Goal: Task Accomplishment & Management: Use online tool/utility

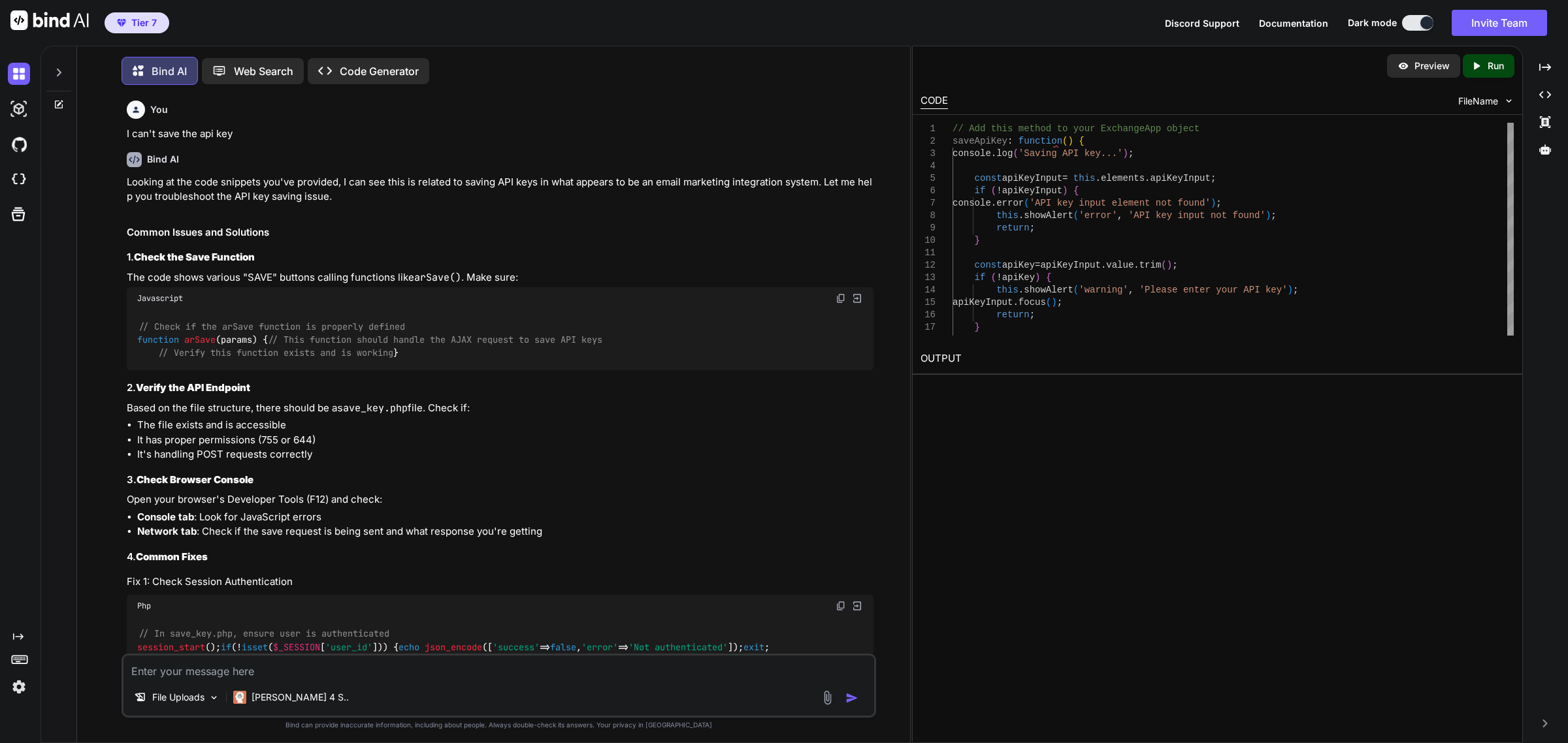
scroll to position [4157, 0]
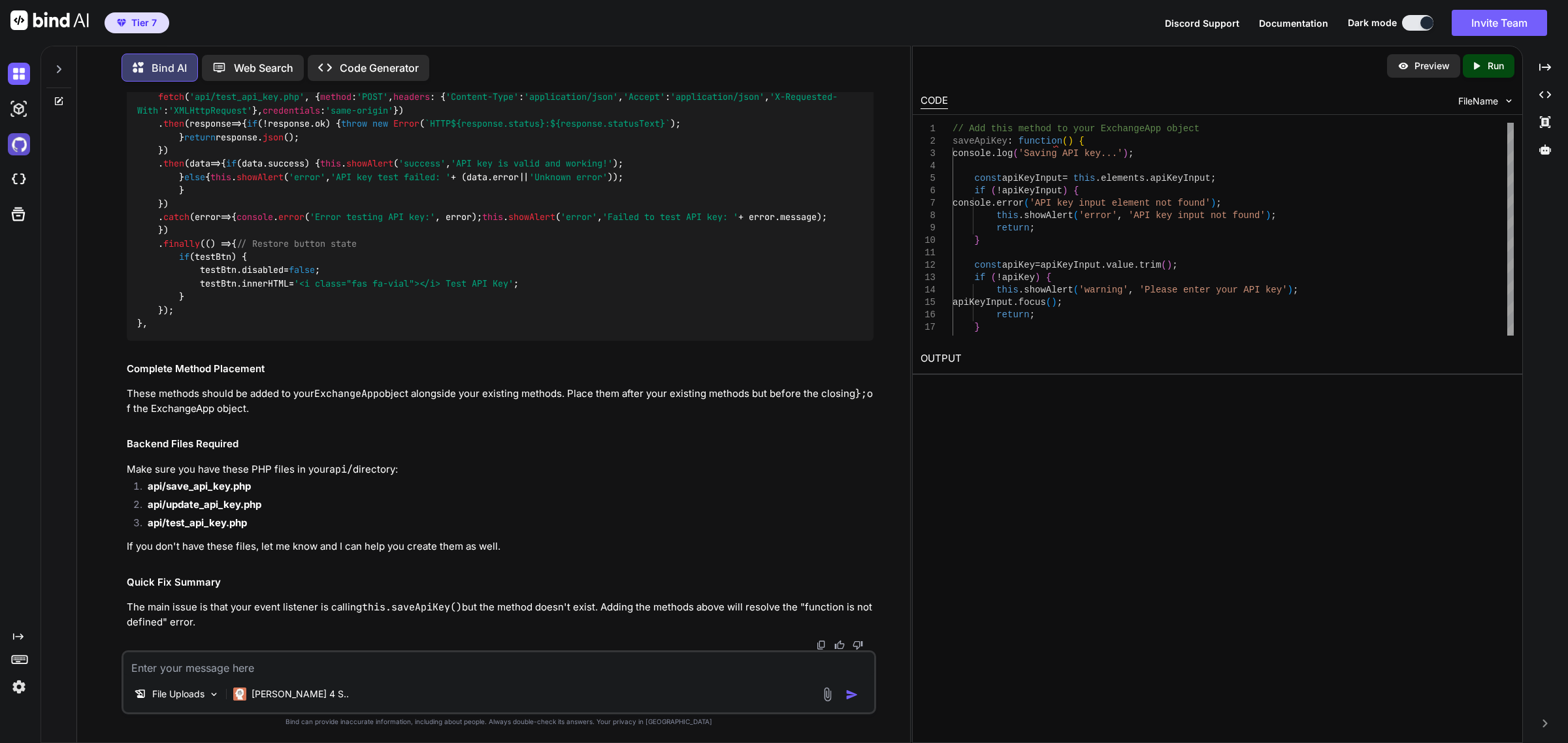
click at [20, 147] on img at bounding box center [19, 144] width 22 height 22
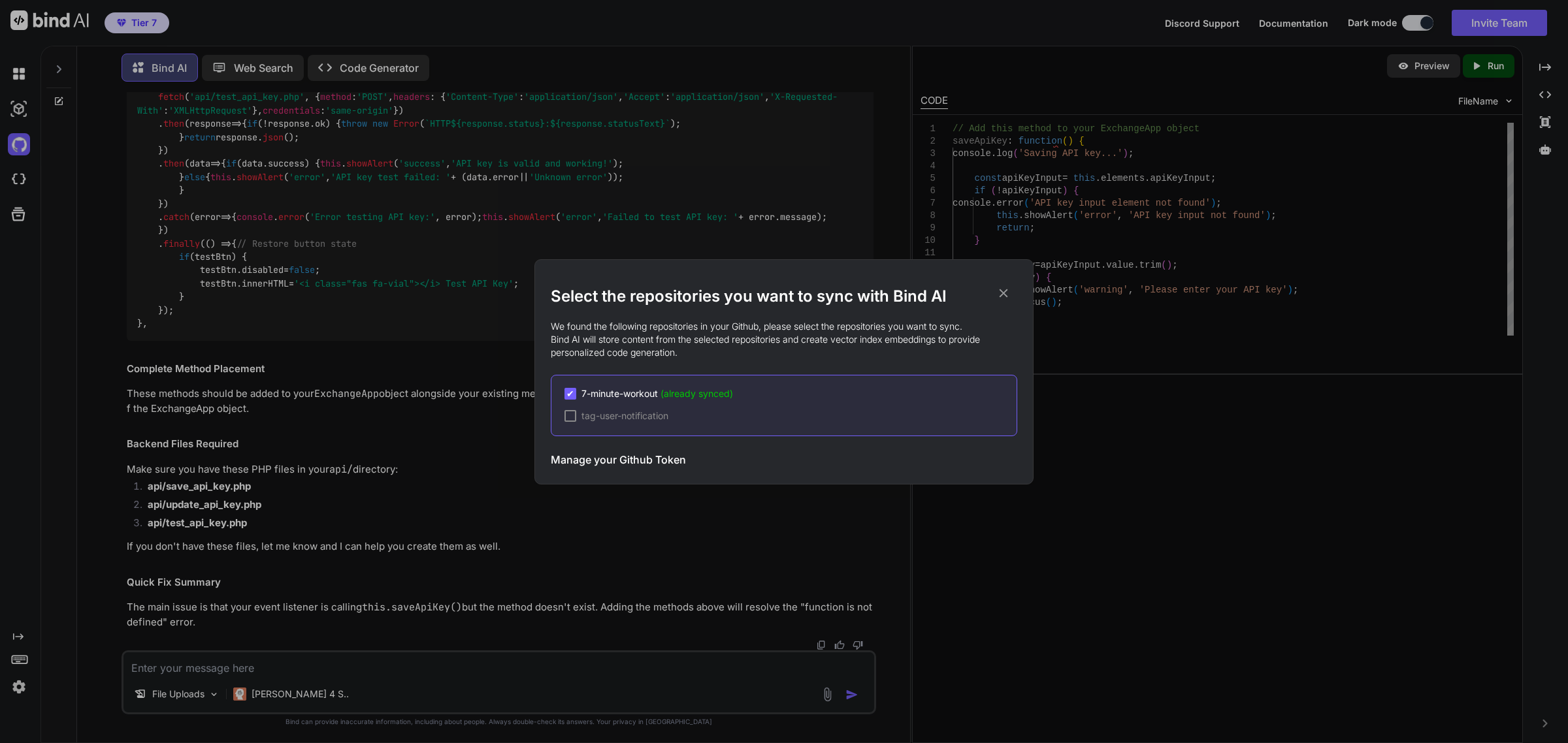
click at [608, 394] on span "7-minute-workout (already synced)" at bounding box center [658, 393] width 152 height 13
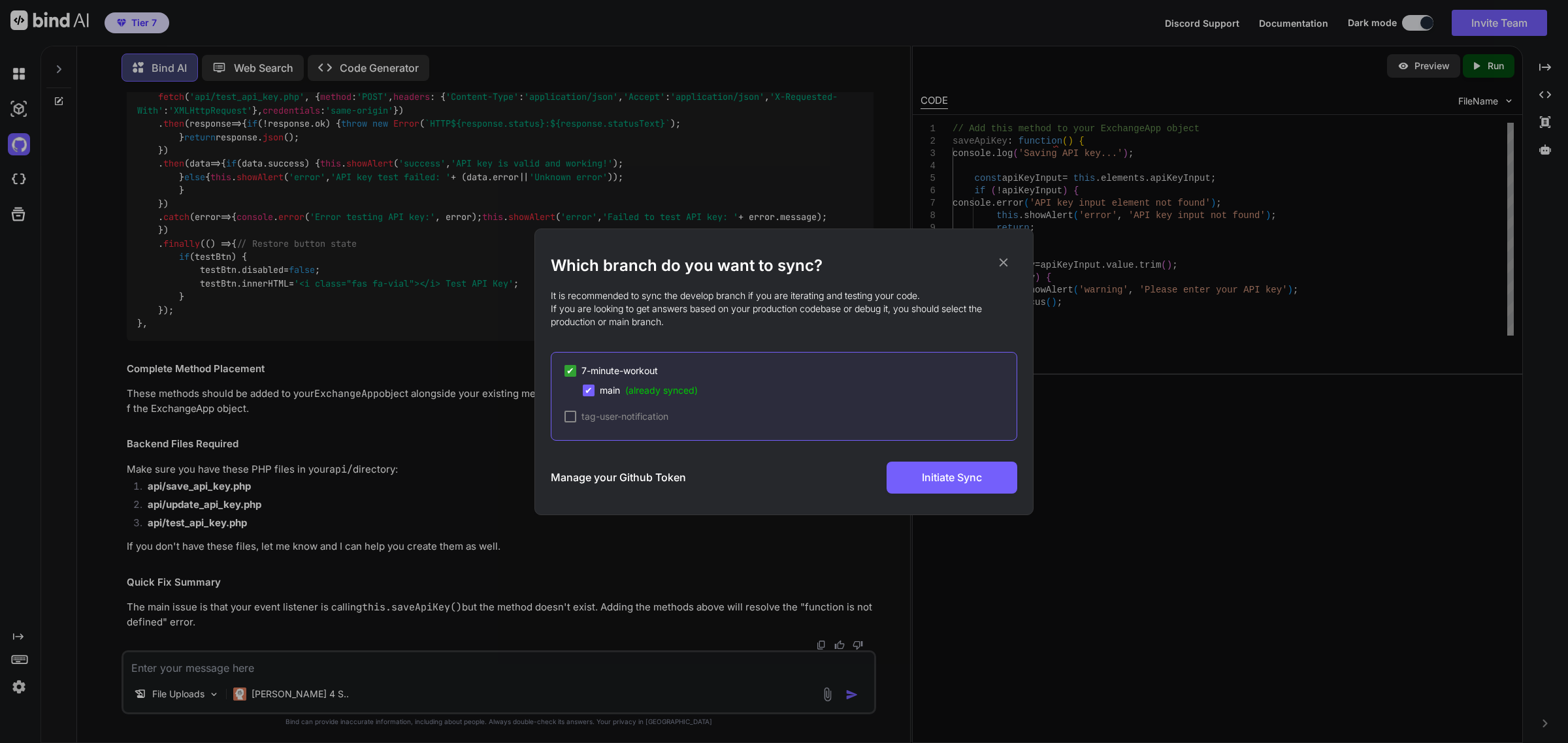
click at [605, 395] on span "main (already synced)" at bounding box center [649, 390] width 98 height 13
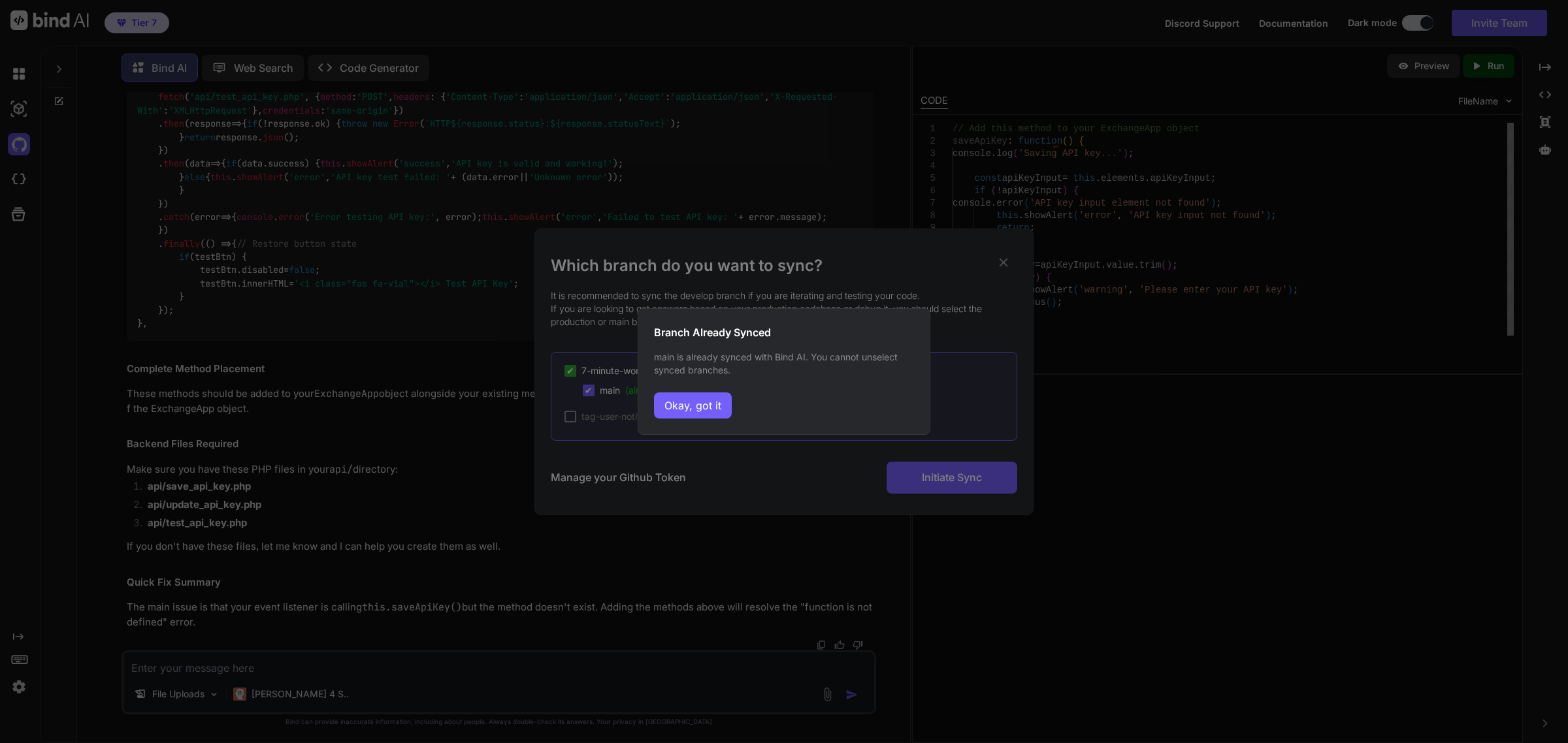
click at [756, 287] on div "Branch Already Synced main is already synced with Bind AI. You cannot unselect …" at bounding box center [784, 372] width 1568 height 743
click at [707, 408] on button "Okay, got it" at bounding box center [693, 405] width 78 height 26
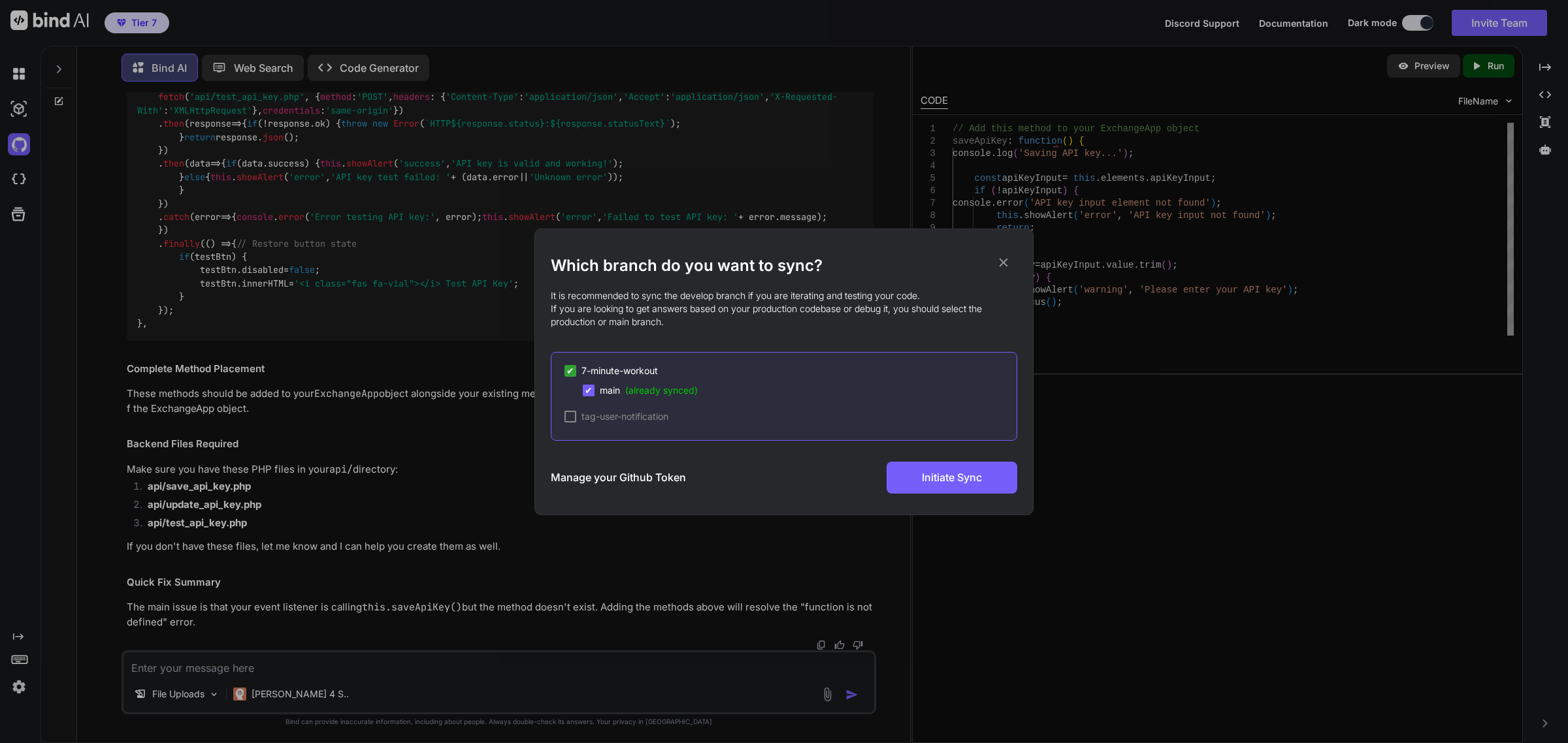
click at [911, 258] on h2 "Which branch do you want to sync?" at bounding box center [784, 266] width 466 height 21
click at [592, 388] on span "✔" at bounding box center [588, 390] width 8 height 13
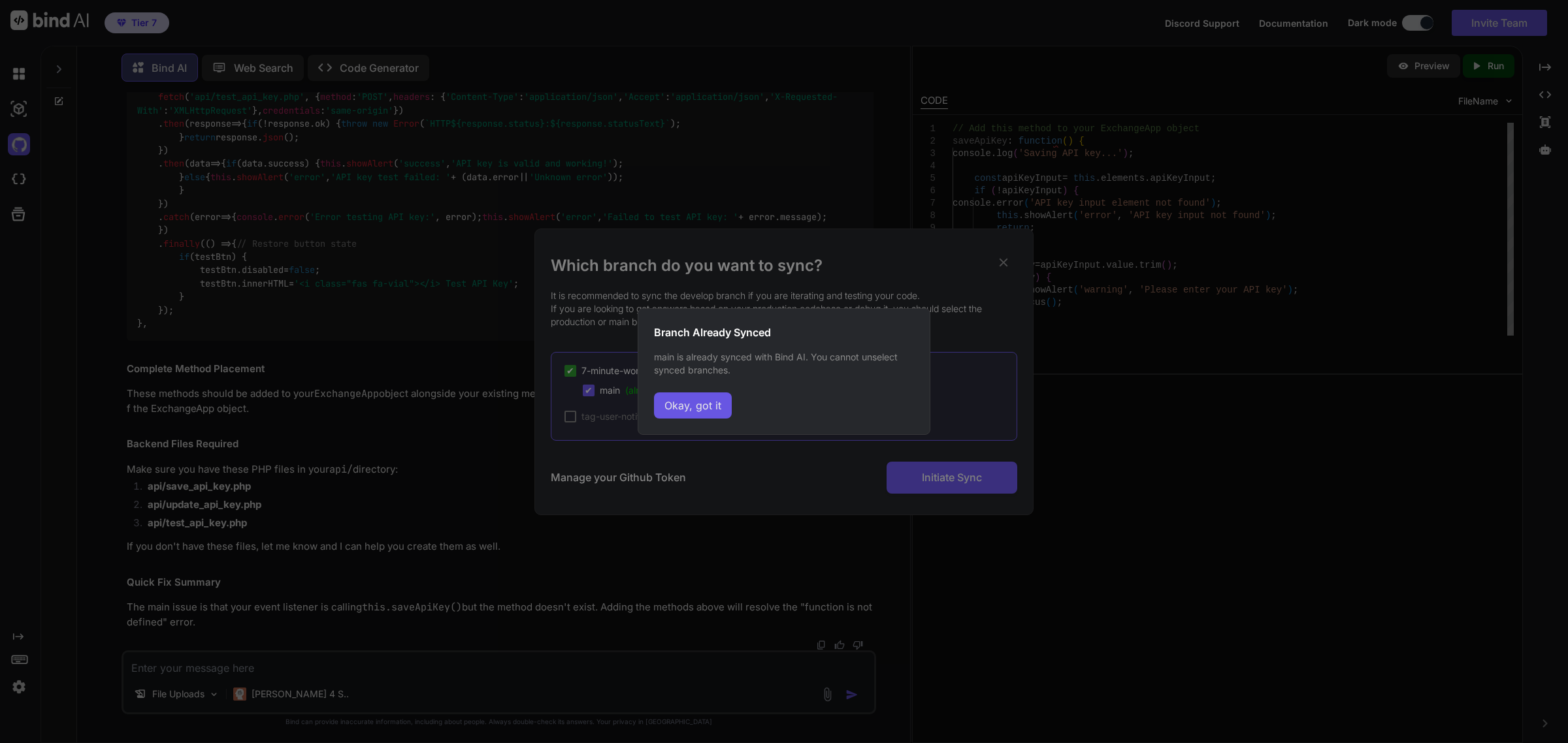
click at [684, 411] on button "Okay, got it" at bounding box center [693, 405] width 78 height 26
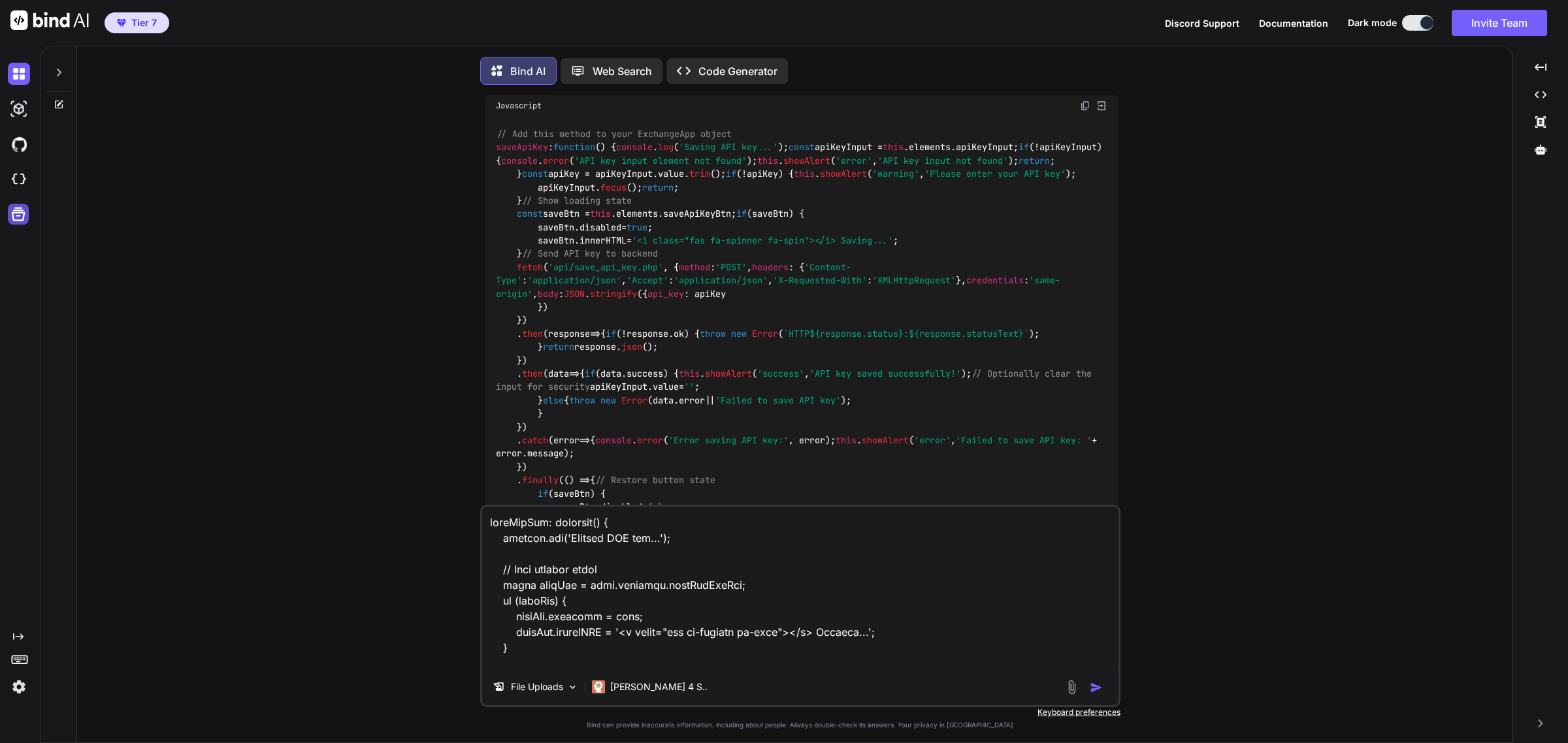
scroll to position [7, 0]
type textarea "x"
click at [13, 145] on img at bounding box center [19, 144] width 22 height 22
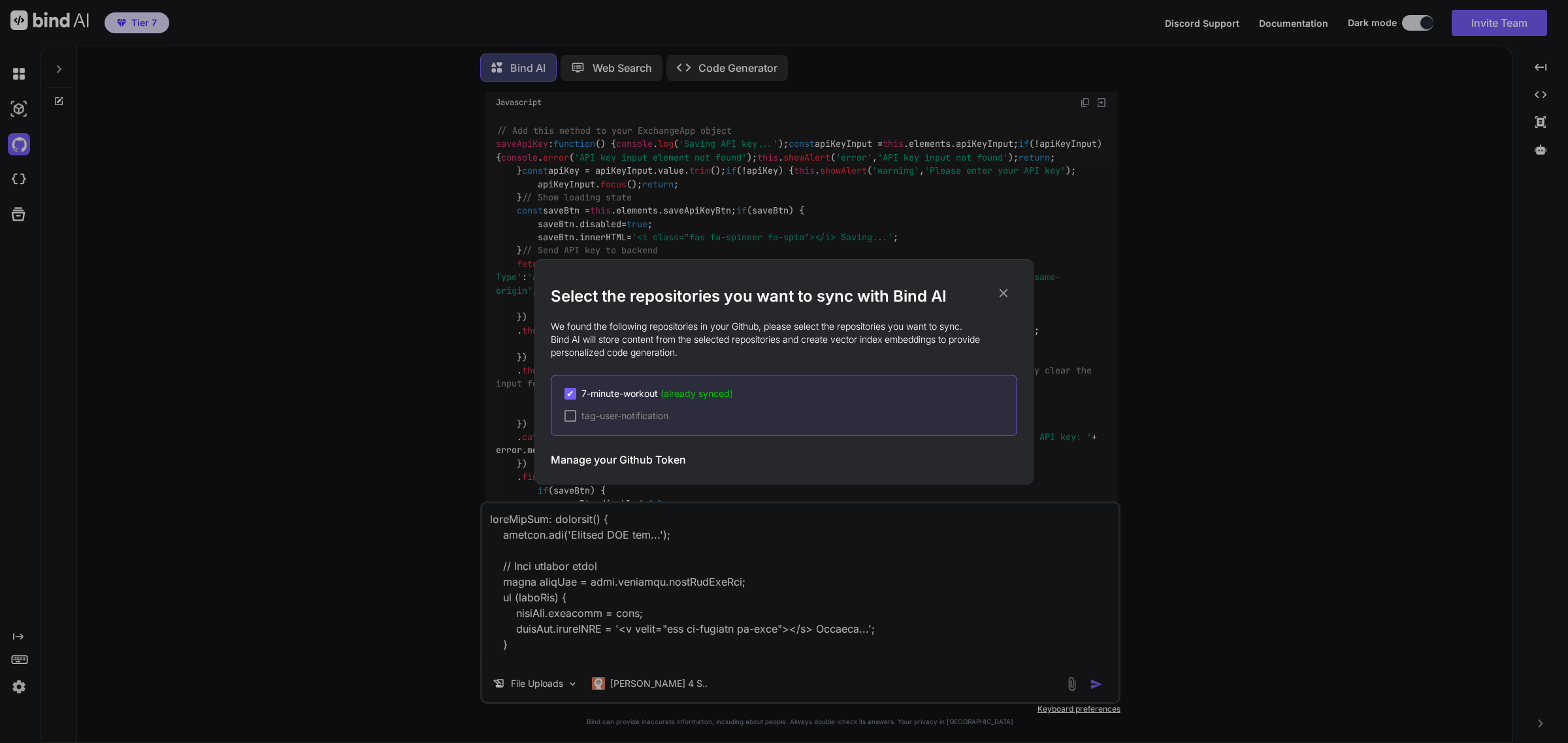
click at [607, 414] on span "tag-user-notification" at bounding box center [625, 416] width 87 height 13
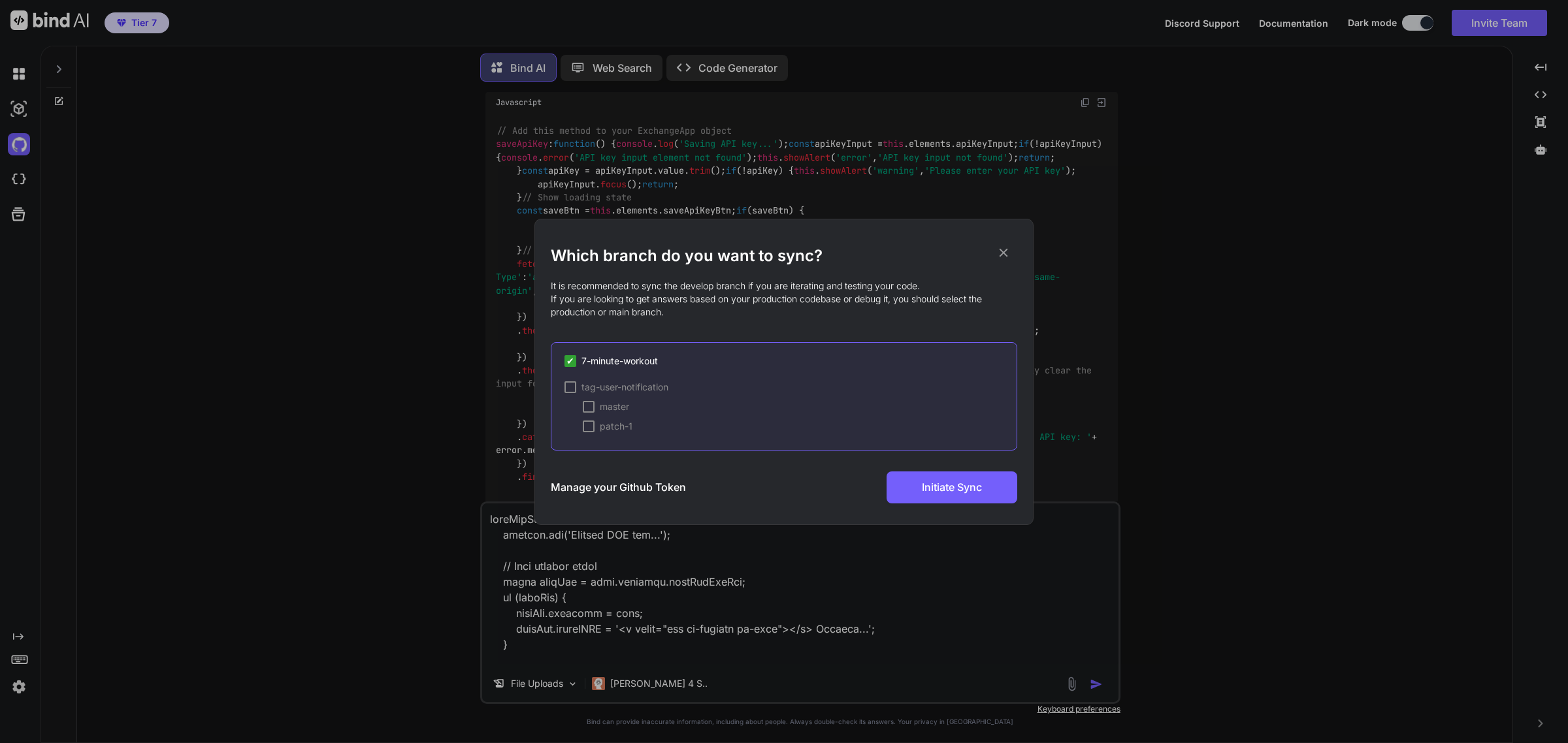
click at [570, 386] on div at bounding box center [570, 388] width 12 height 12
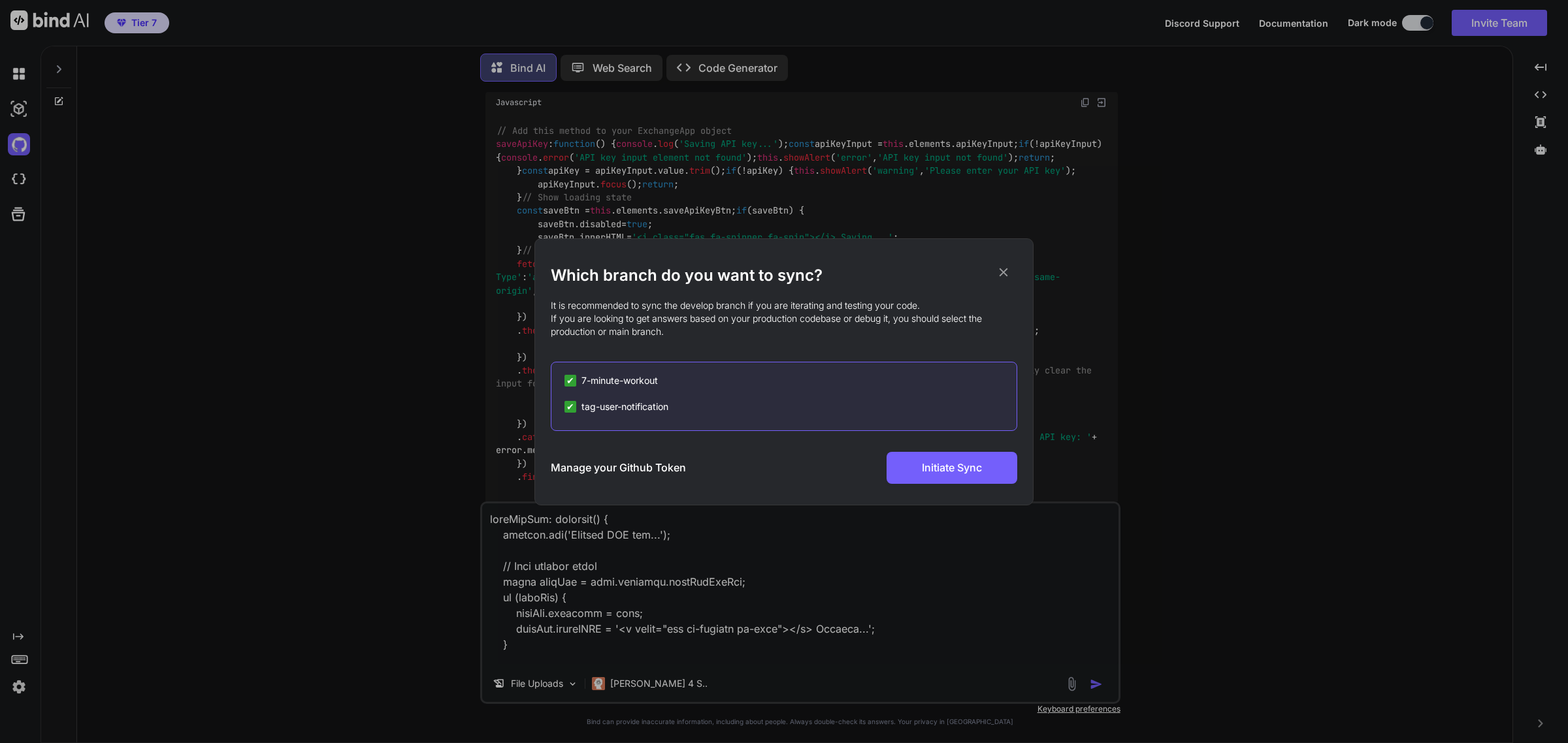
click at [648, 470] on h3 "Manage your Github Token" at bounding box center [619, 467] width 136 height 15
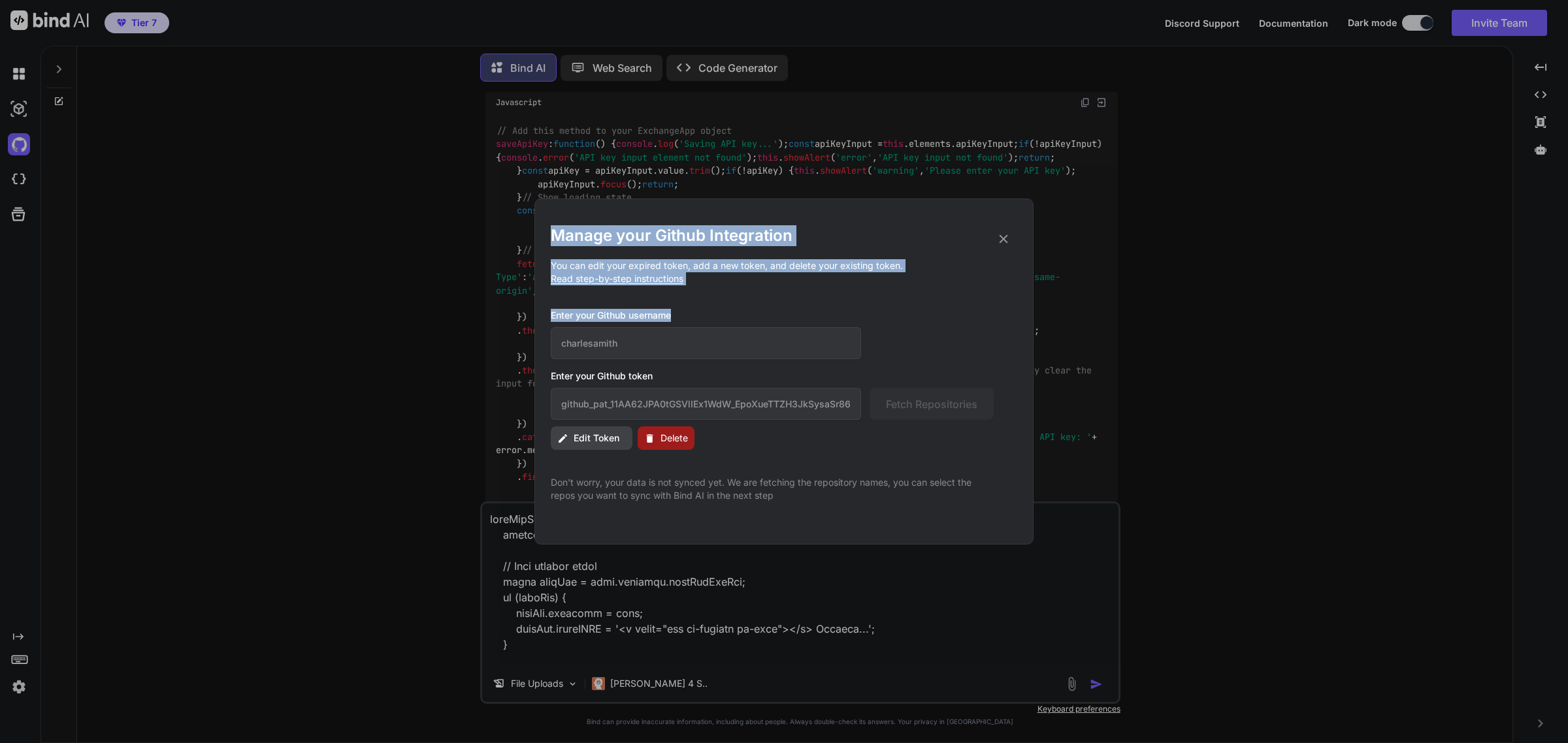
drag, startPoint x: 1002, startPoint y: 233, endPoint x: 933, endPoint y: 337, distance: 124.8
click at [933, 337] on div "Manage your Github Integration You can edit your expired token, add a new token…" at bounding box center [784, 363] width 466 height 277
click at [916, 334] on div "Enter your Github username [PERSON_NAME]" at bounding box center [772, 334] width 443 height 50
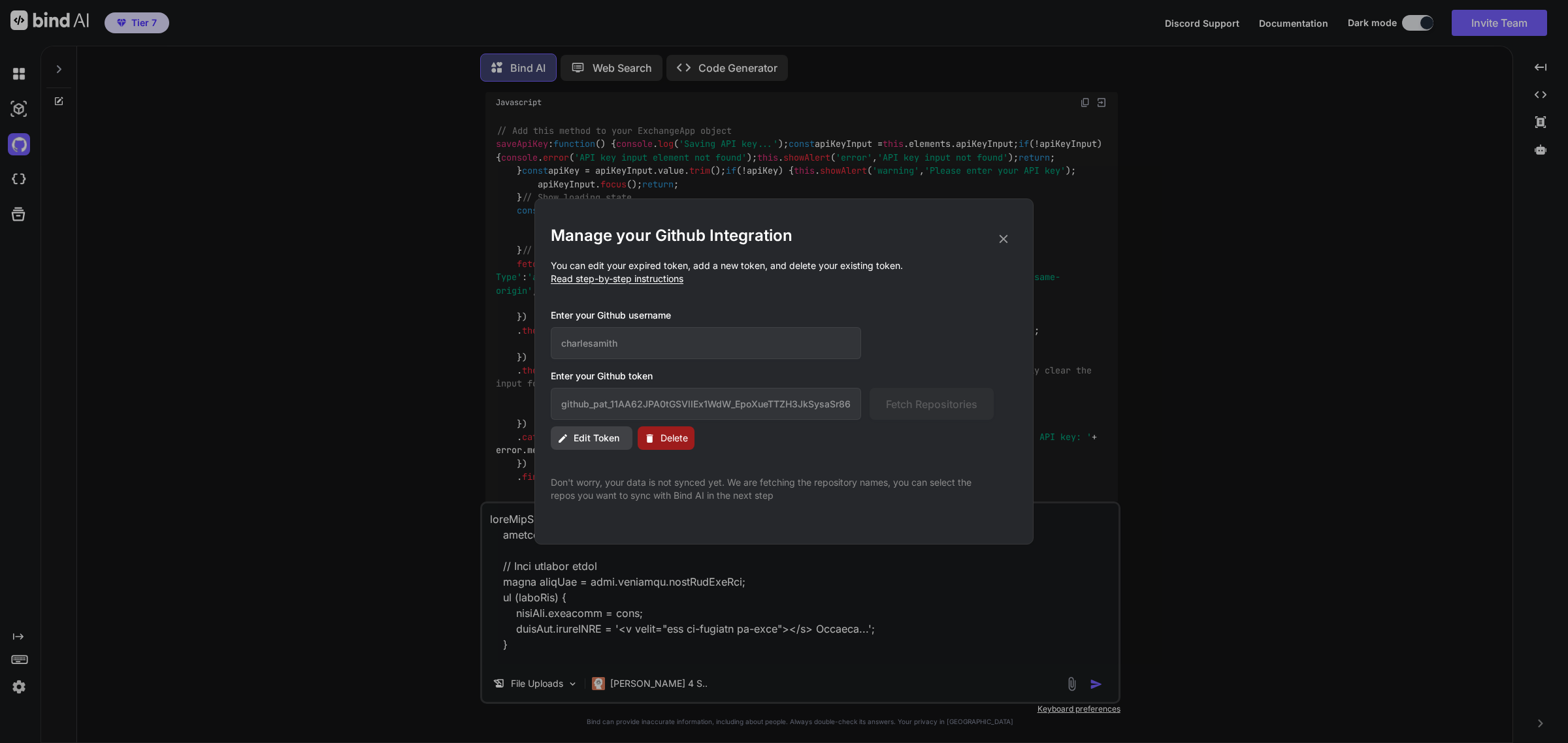
click at [575, 428] on button "Edit Token" at bounding box center [592, 438] width 82 height 23
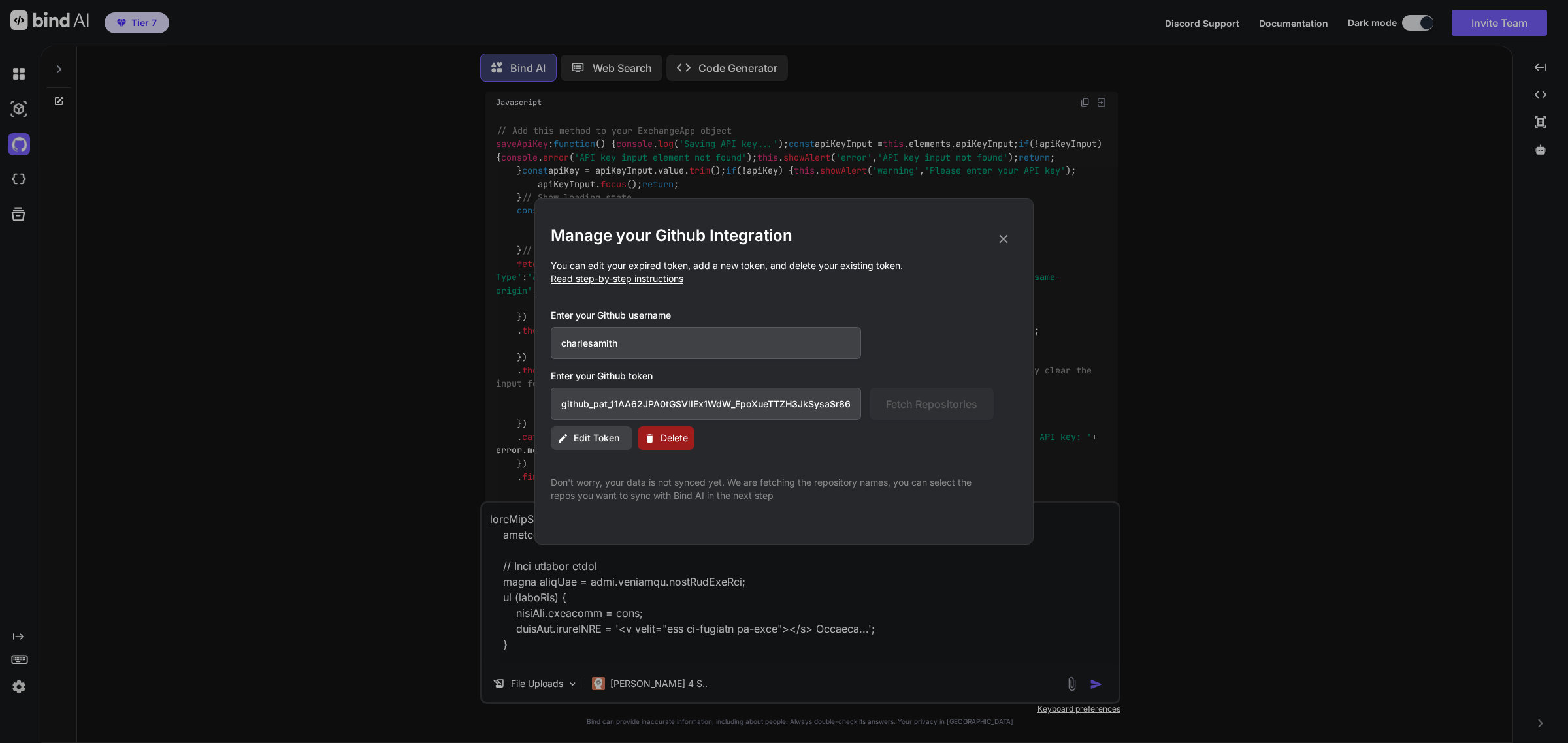
click at [592, 437] on span "Edit Token" at bounding box center [596, 438] width 46 height 13
click at [580, 439] on span "Edit Token" at bounding box center [596, 438] width 46 height 13
click at [648, 335] on input "charlesamith" at bounding box center [706, 343] width 311 height 32
click at [590, 438] on span "Edit Token" at bounding box center [596, 438] width 46 height 13
click at [631, 344] on input "charlesamith1" at bounding box center [706, 343] width 311 height 32
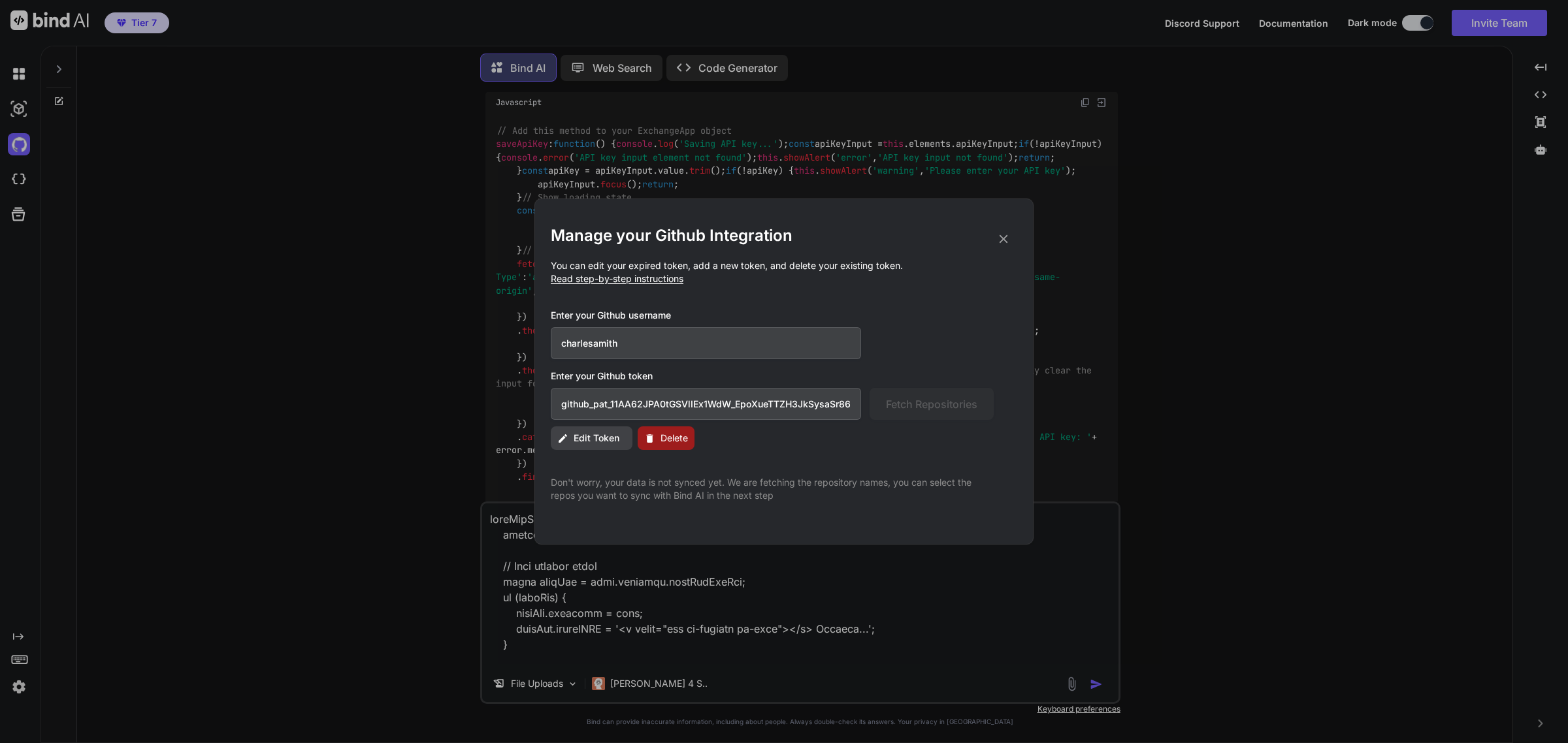
type input "charlesamith"
click at [771, 410] on input "github_pat_11AA62JPA0tGSVlIEx1WdW_EpoXueTTZH3JkSysaSr868RzuZQEdN7UIKK71RDlDpr54…" at bounding box center [706, 404] width 311 height 32
click at [892, 408] on div "github_pat_11AA62JPA0tGSVlIEx1WdW_EpoXueTTZH3JkSysaSr868RzuZQEdN7UIKK71RDlDpr54…" at bounding box center [772, 404] width 443 height 32
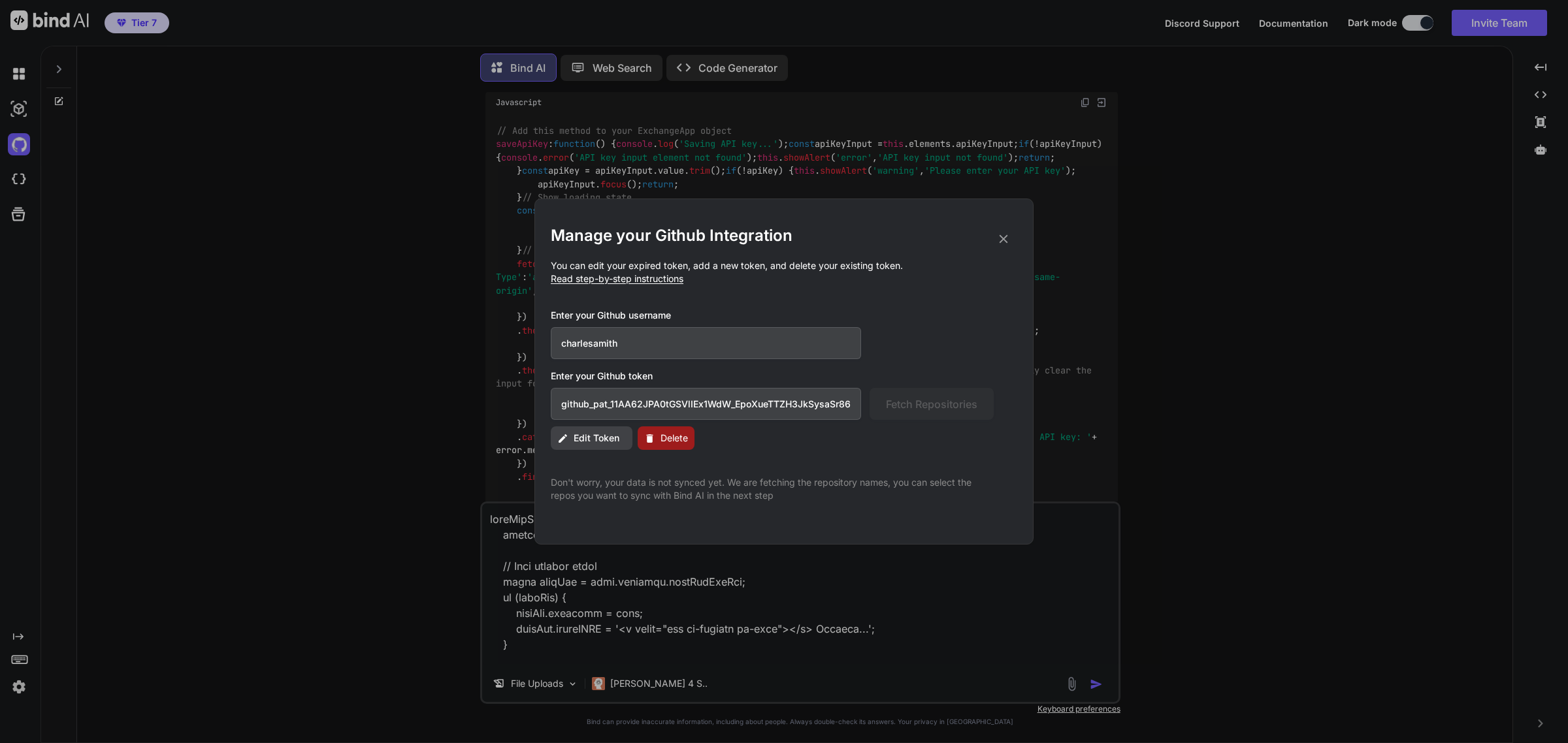
click at [693, 351] on input "charlesamith" at bounding box center [706, 343] width 311 height 32
click at [818, 449] on div "Edit Token Delete" at bounding box center [784, 438] width 466 height 23
click at [787, 406] on input "github_pat_11AA62JPA0tGSVlIEx1WdW_EpoXueTTZH3JkSysaSr868RzuZQEdN7UIKK71RDlDpr54…" at bounding box center [706, 404] width 311 height 32
click at [787, 455] on div "Manage your Github Integration You can edit your expired token, add a new token…" at bounding box center [784, 363] width 466 height 277
click at [673, 432] on span "Delete" at bounding box center [674, 438] width 28 height 13
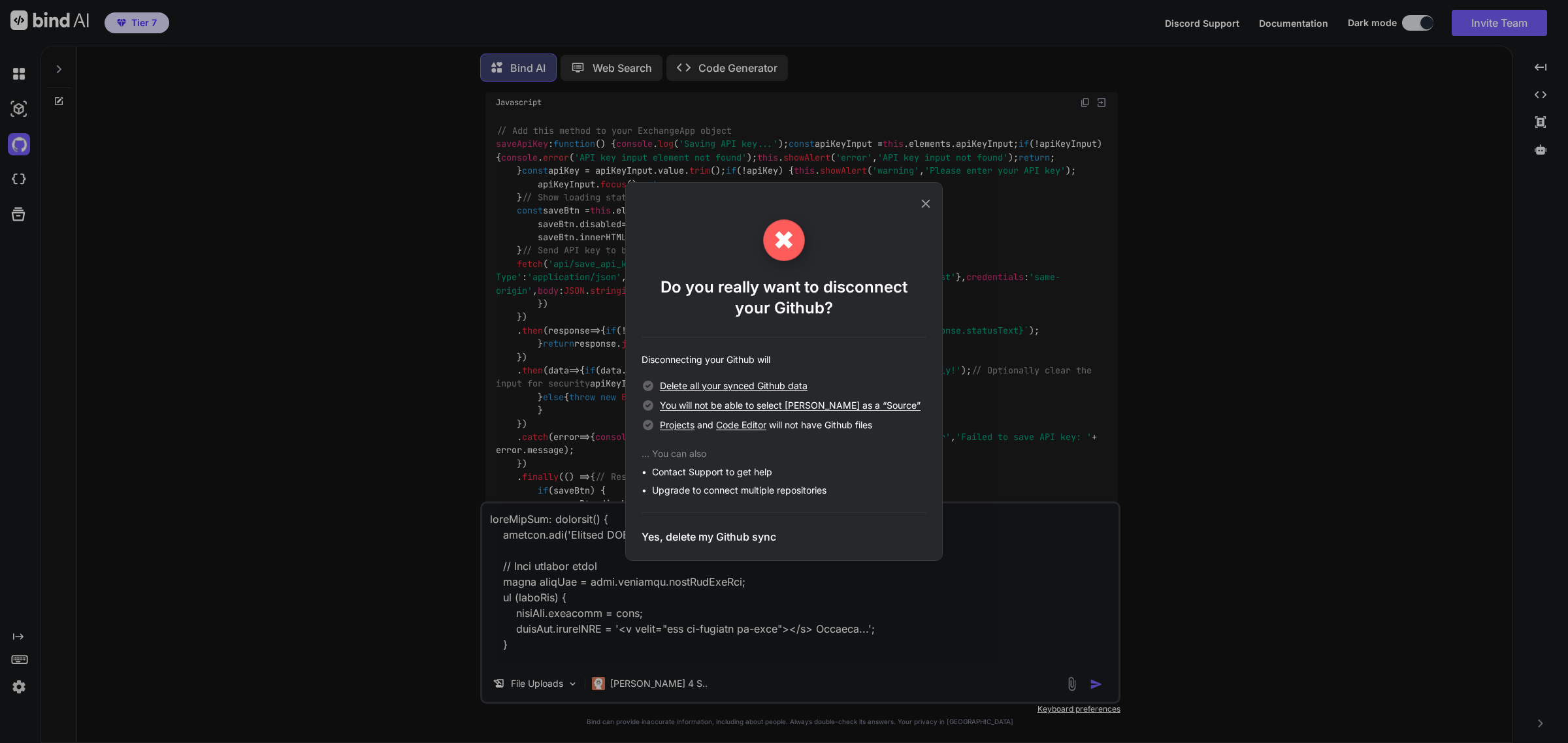
click at [691, 400] on span "You will not be able to select [PERSON_NAME] as a “Source”" at bounding box center [790, 405] width 261 height 11
click at [883, 369] on div "Disconnecting your Github will Delete all your synced Github data You will not …" at bounding box center [784, 425] width 285 height 144
click at [701, 538] on h3 "Yes, delete my Github sync" at bounding box center [709, 536] width 135 height 15
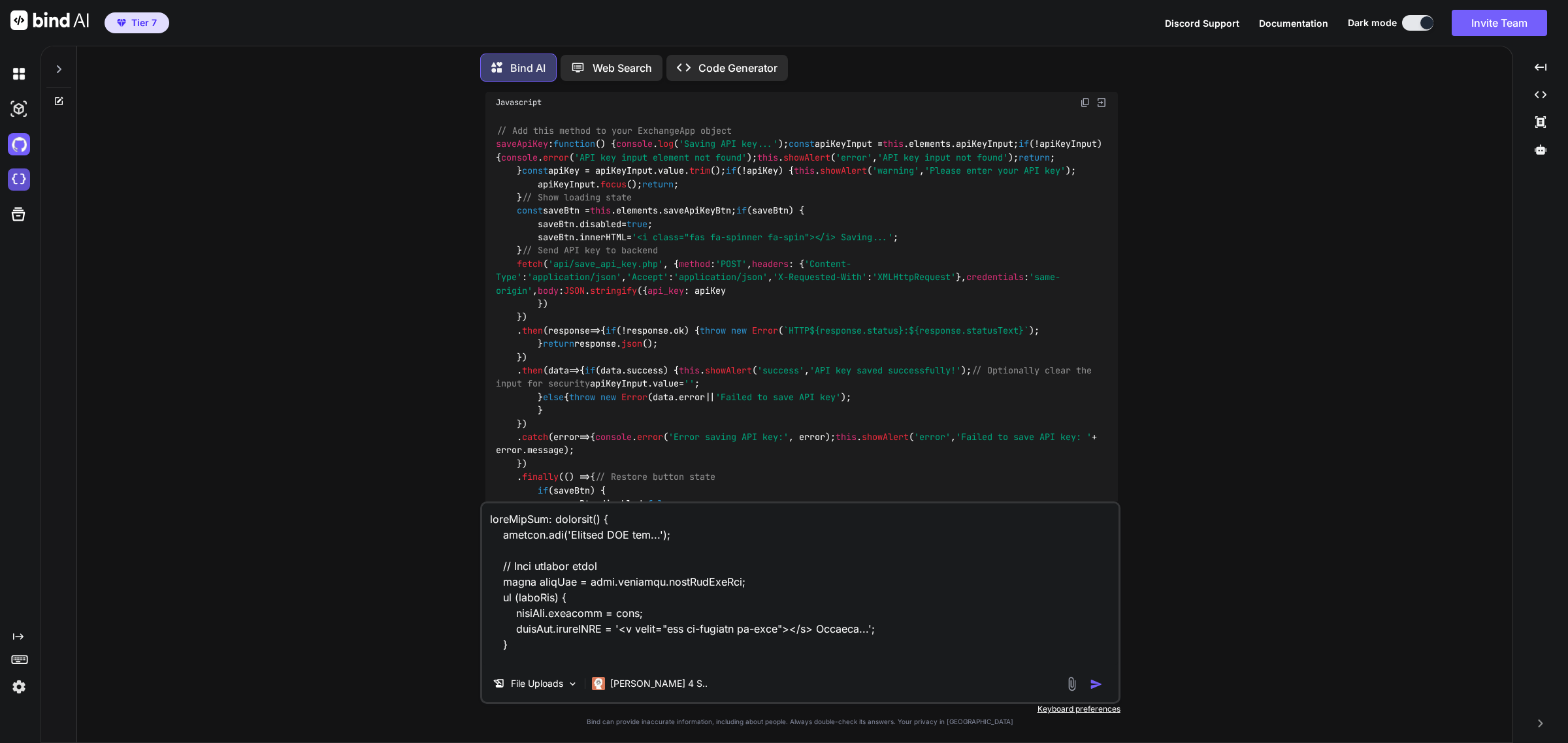
click at [13, 177] on img at bounding box center [19, 179] width 22 height 22
click at [15, 141] on img at bounding box center [19, 144] width 22 height 22
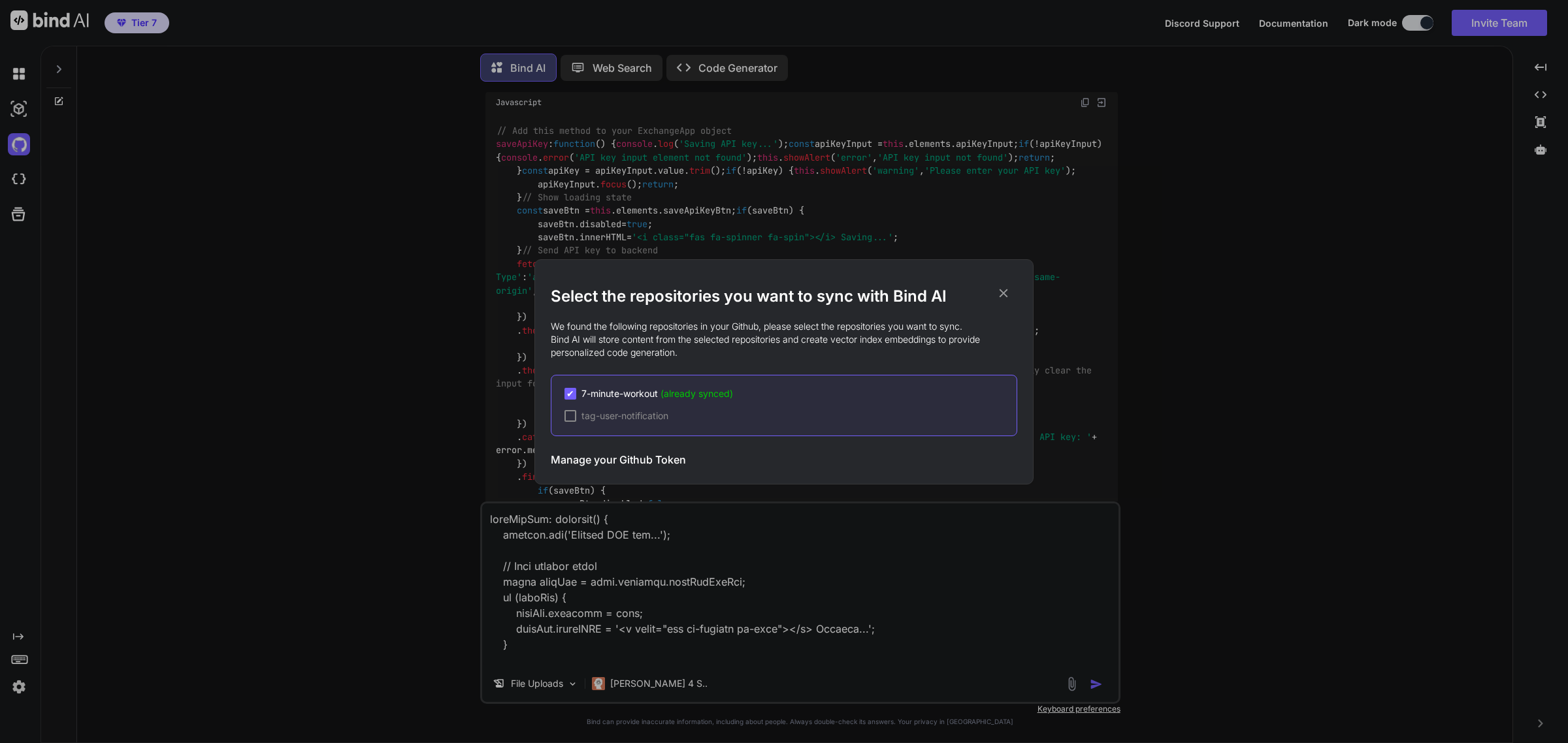
click at [20, 177] on div "Select the repositories you want to sync with Bind AI We found the following re…" at bounding box center [784, 372] width 1568 height 743
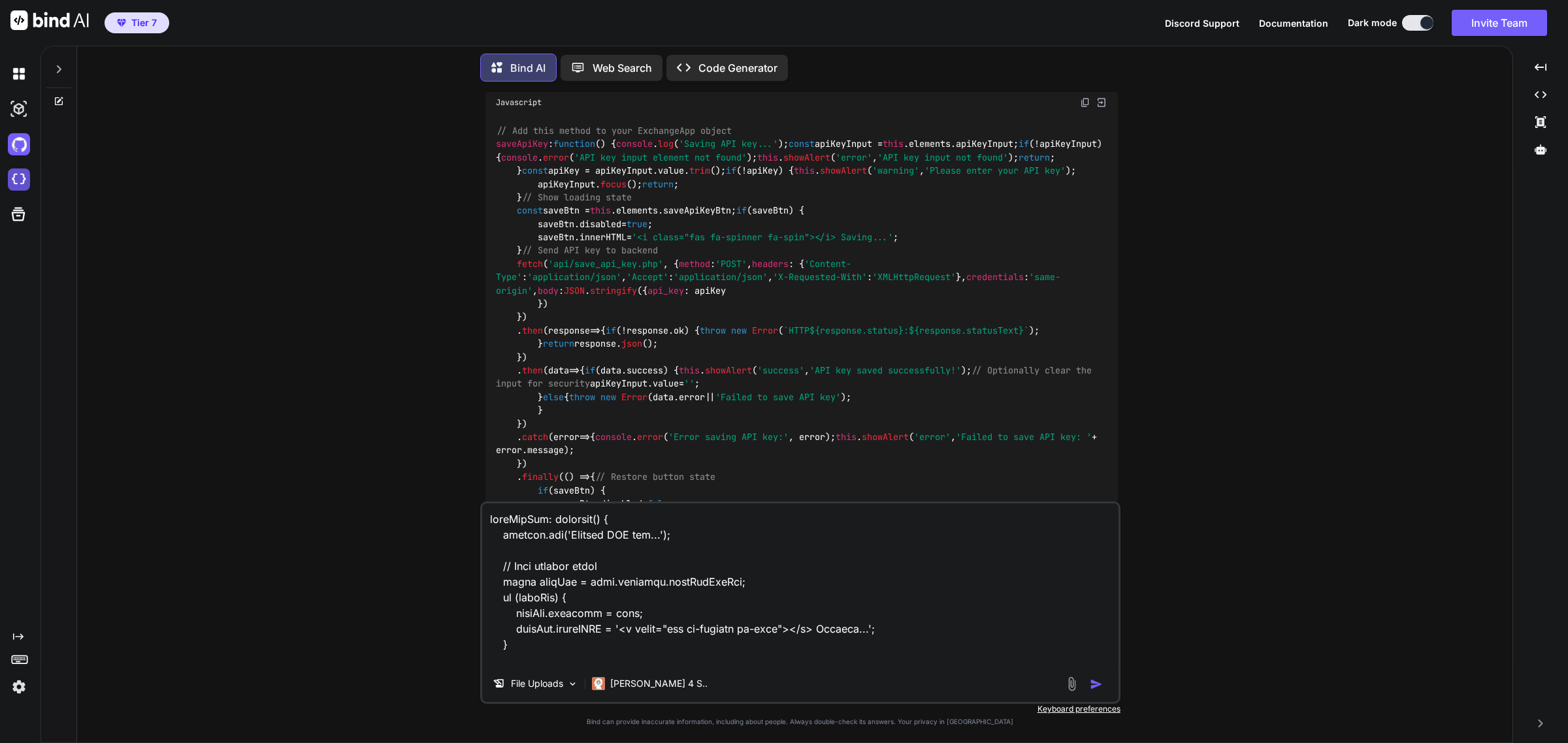
click at [21, 178] on img at bounding box center [19, 179] width 22 height 22
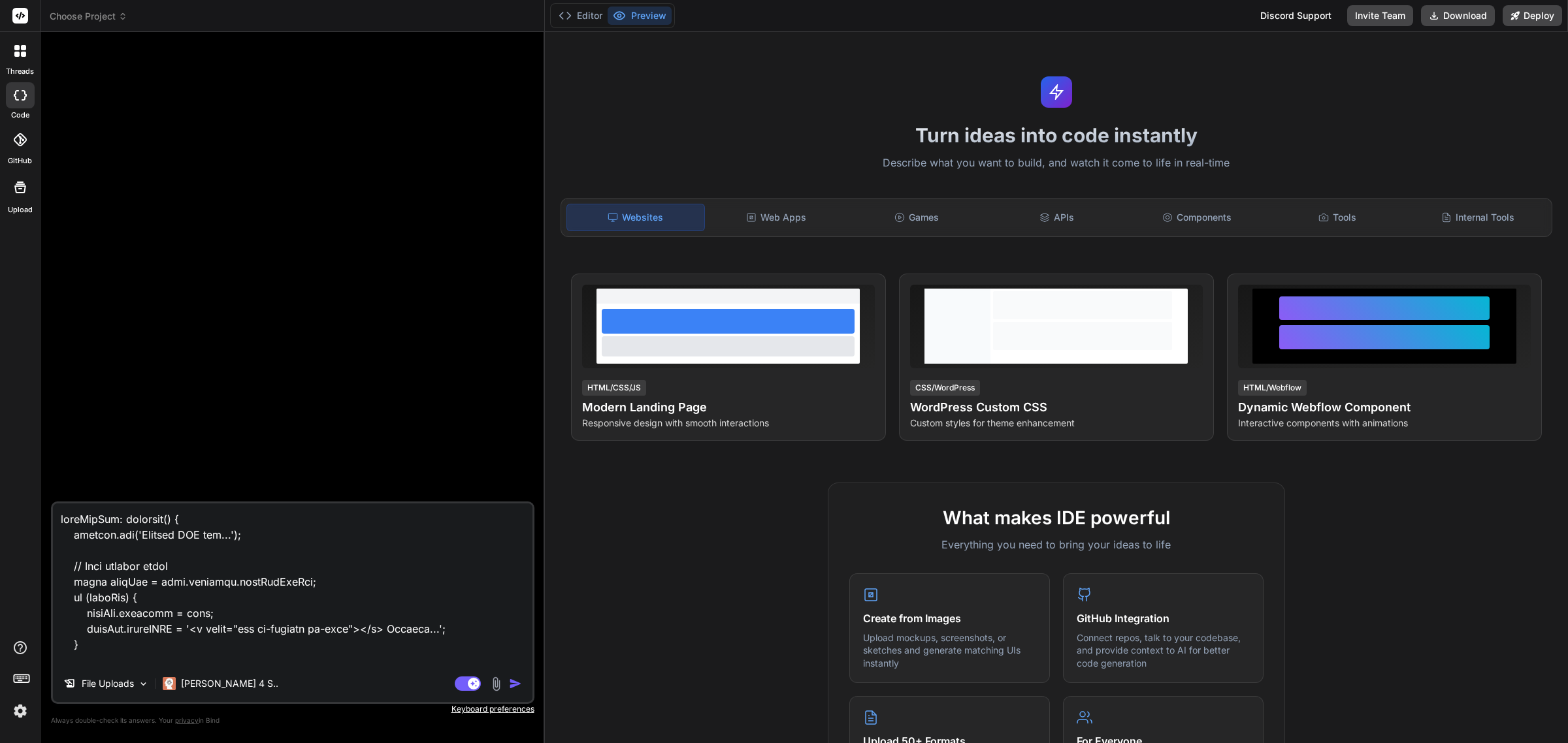
type textarea "x"
click at [64, 9] on header "Choose Project Created with Pixso." at bounding box center [293, 16] width 505 height 32
click at [95, 13] on span "Choose Project" at bounding box center [89, 16] width 78 height 13
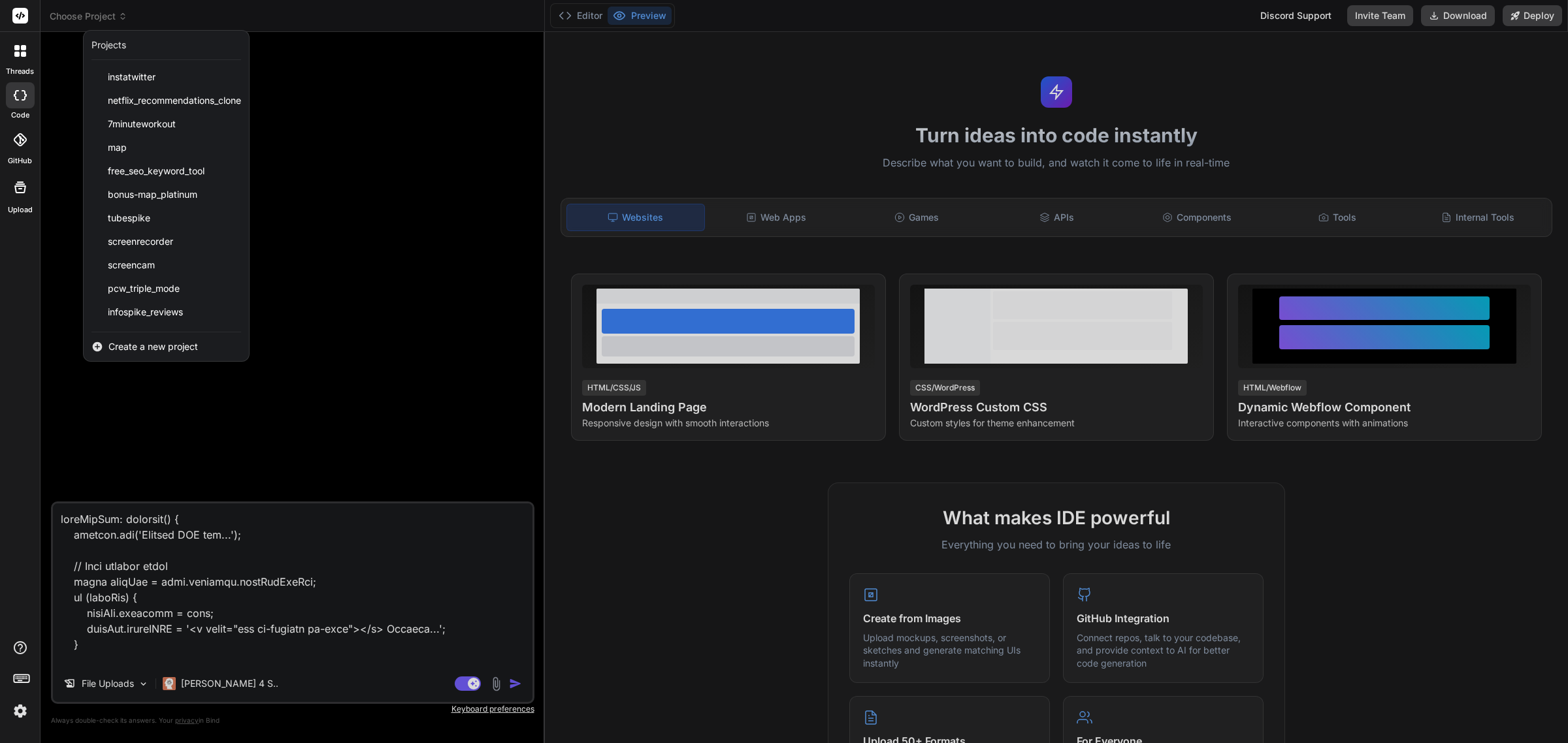
click at [10, 465] on div "threads code GitHub Upload" at bounding box center [20, 372] width 40 height 743
click at [16, 138] on icon at bounding box center [19, 139] width 13 height 13
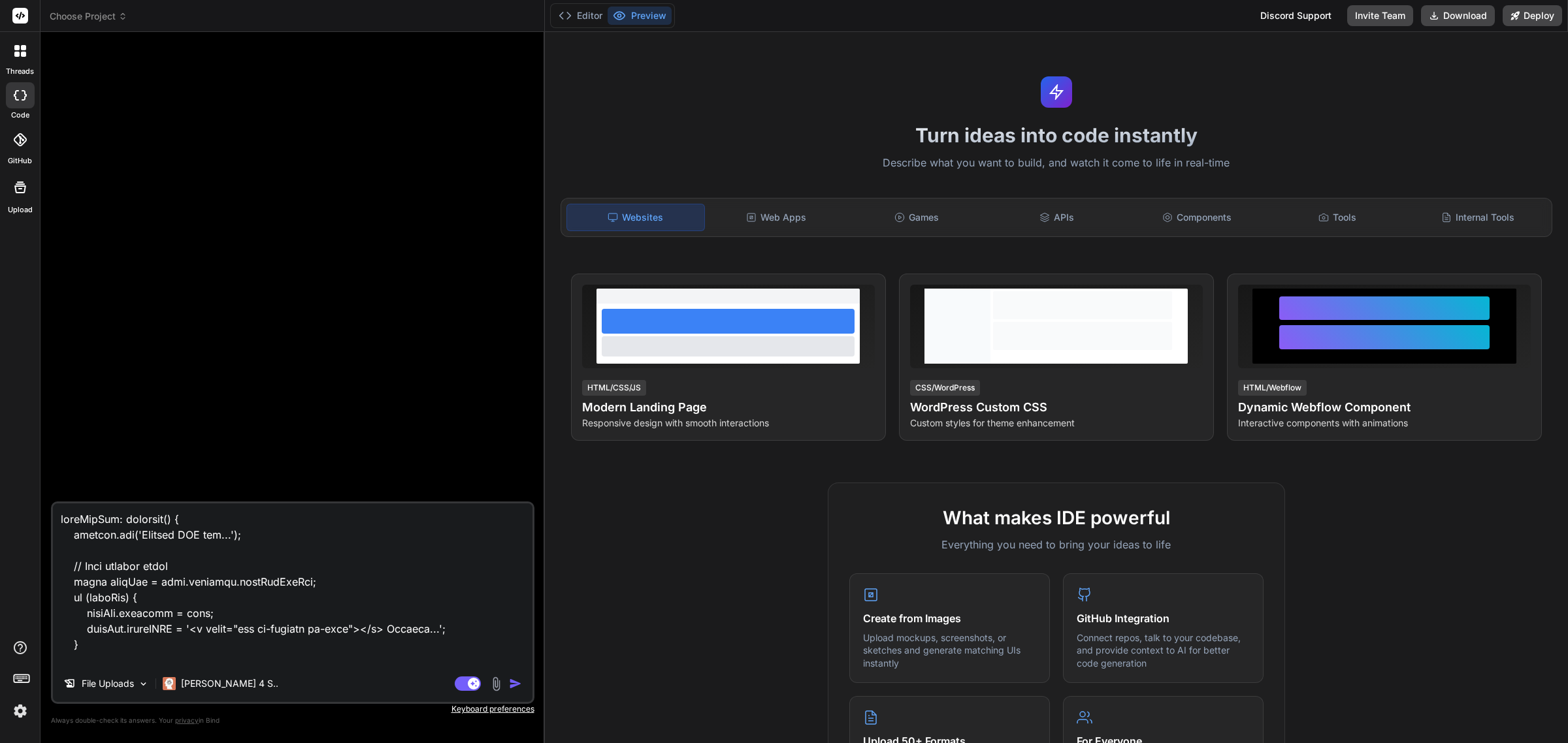
type textarea "x"
click at [11, 141] on div at bounding box center [20, 139] width 29 height 29
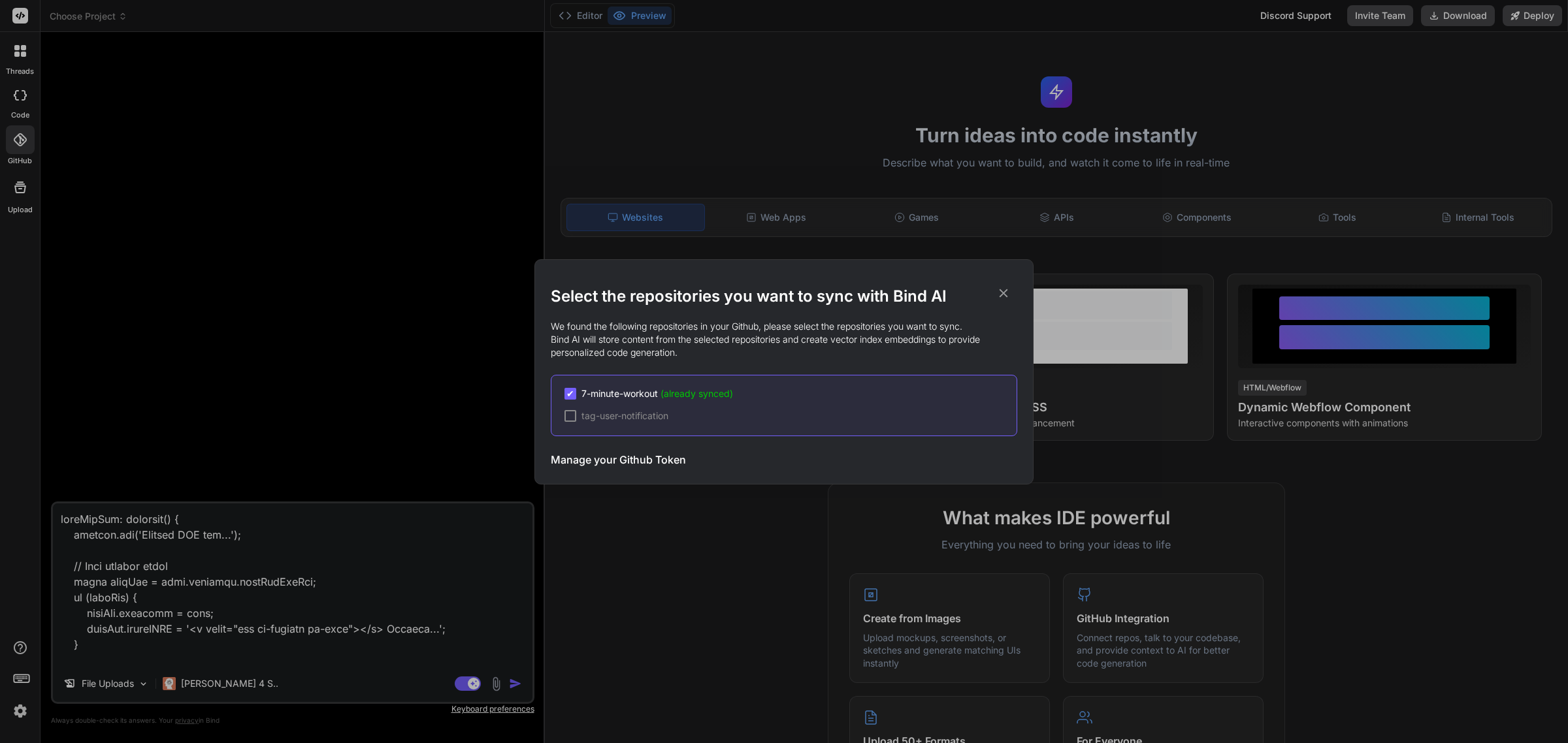
click at [621, 459] on h3 "Manage your Github Token" at bounding box center [619, 459] width 136 height 15
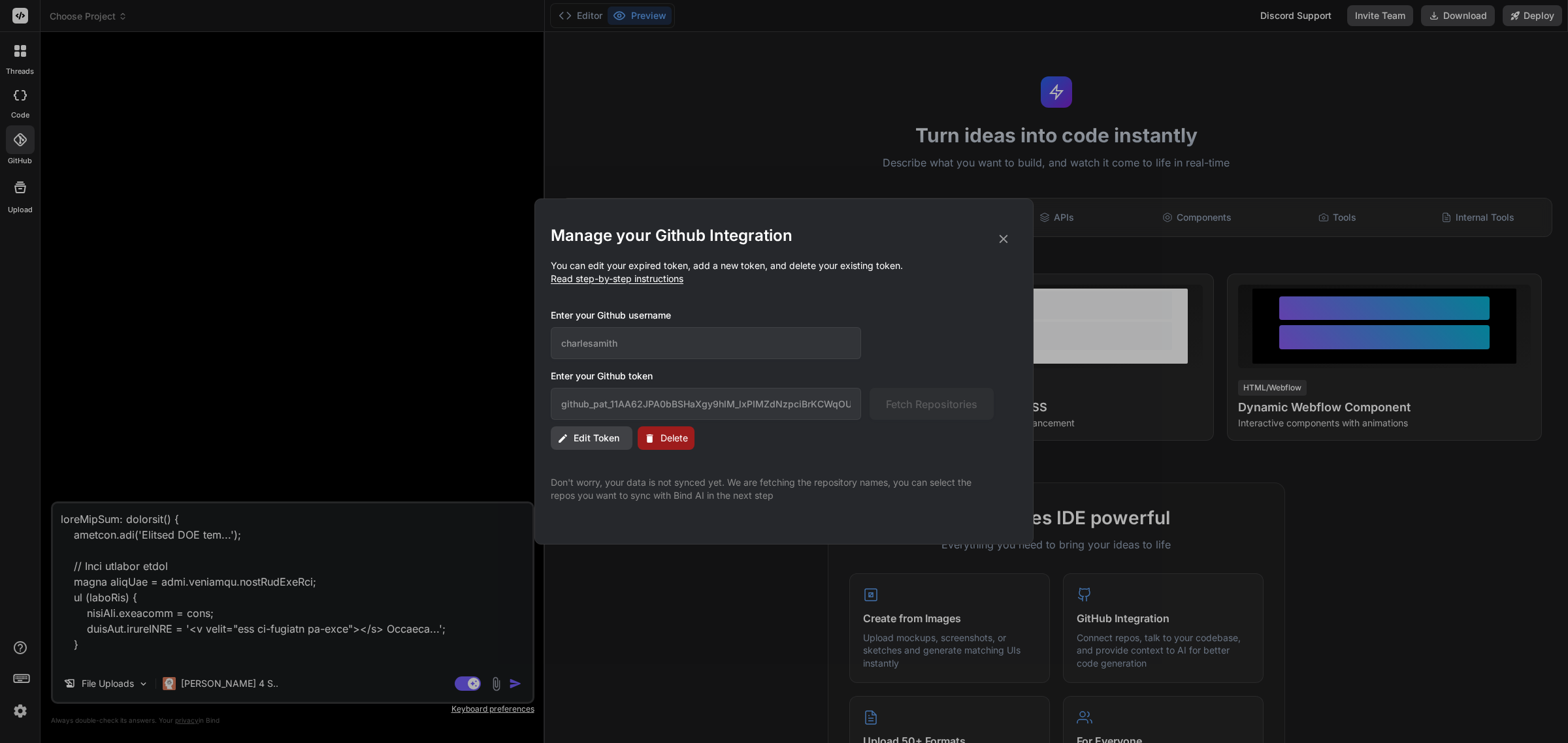
click at [686, 441] on span "Delete" at bounding box center [674, 438] width 28 height 13
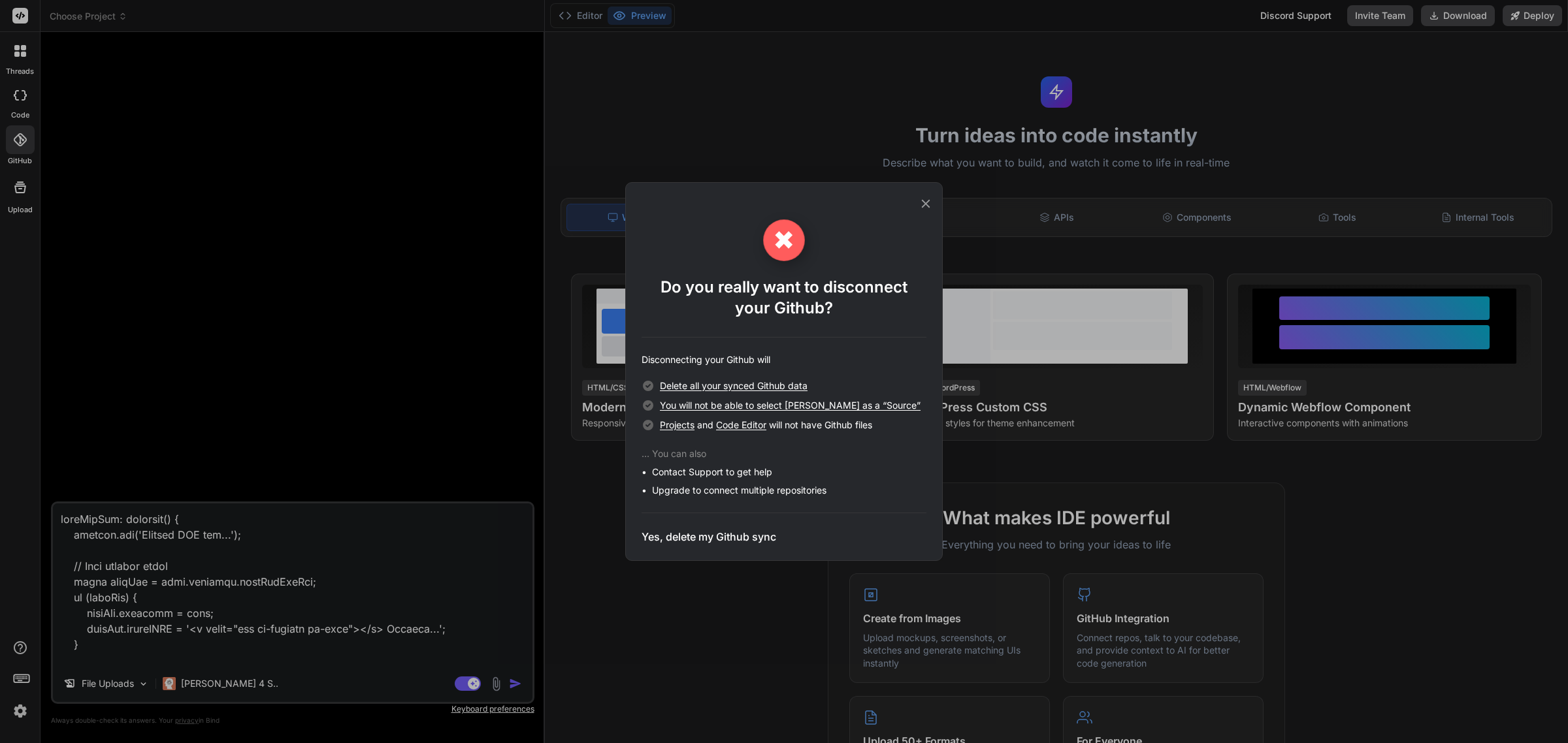
click at [700, 536] on h3 "Yes, delete my Github sync" at bounding box center [709, 536] width 135 height 15
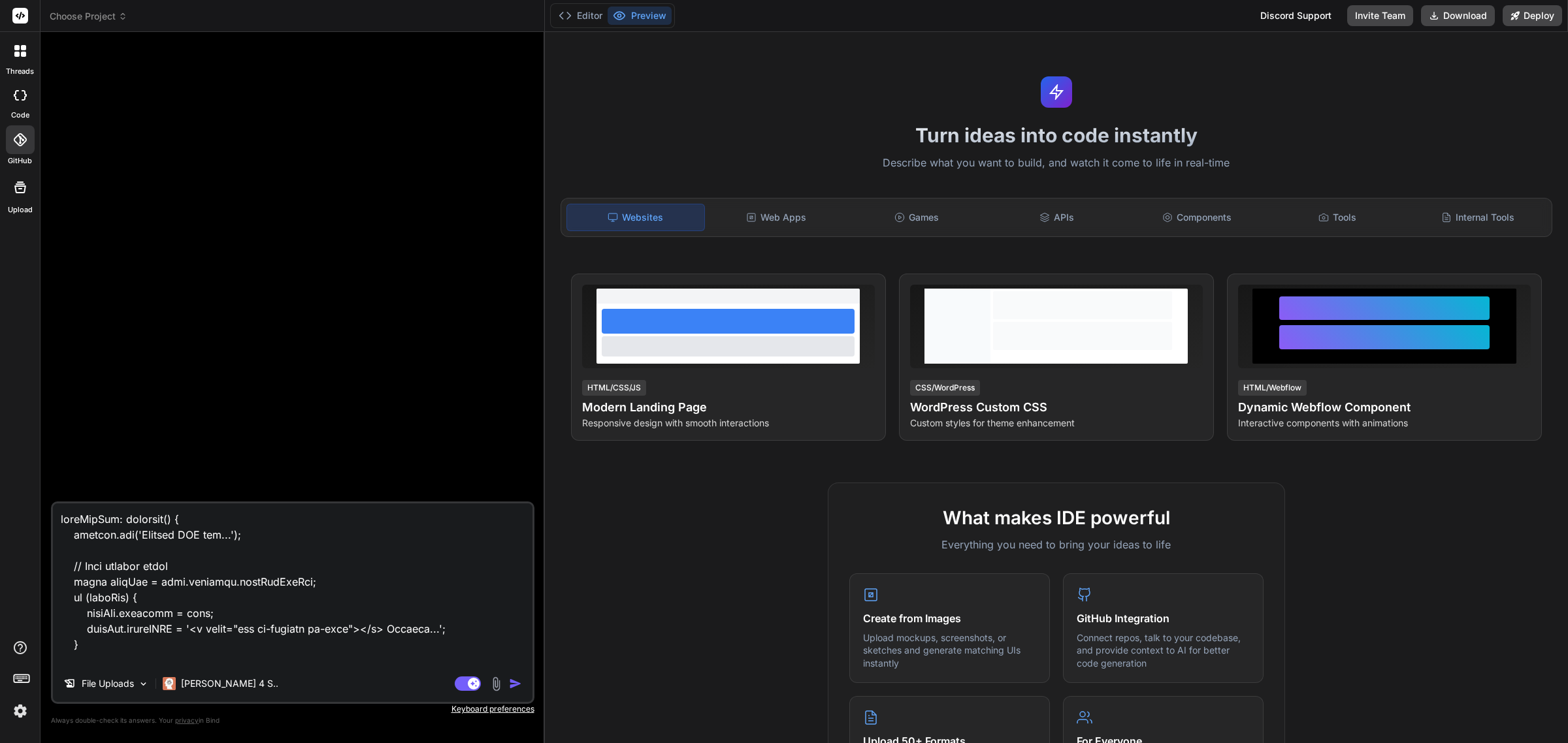
click at [93, 10] on span "Choose Project" at bounding box center [89, 16] width 78 height 13
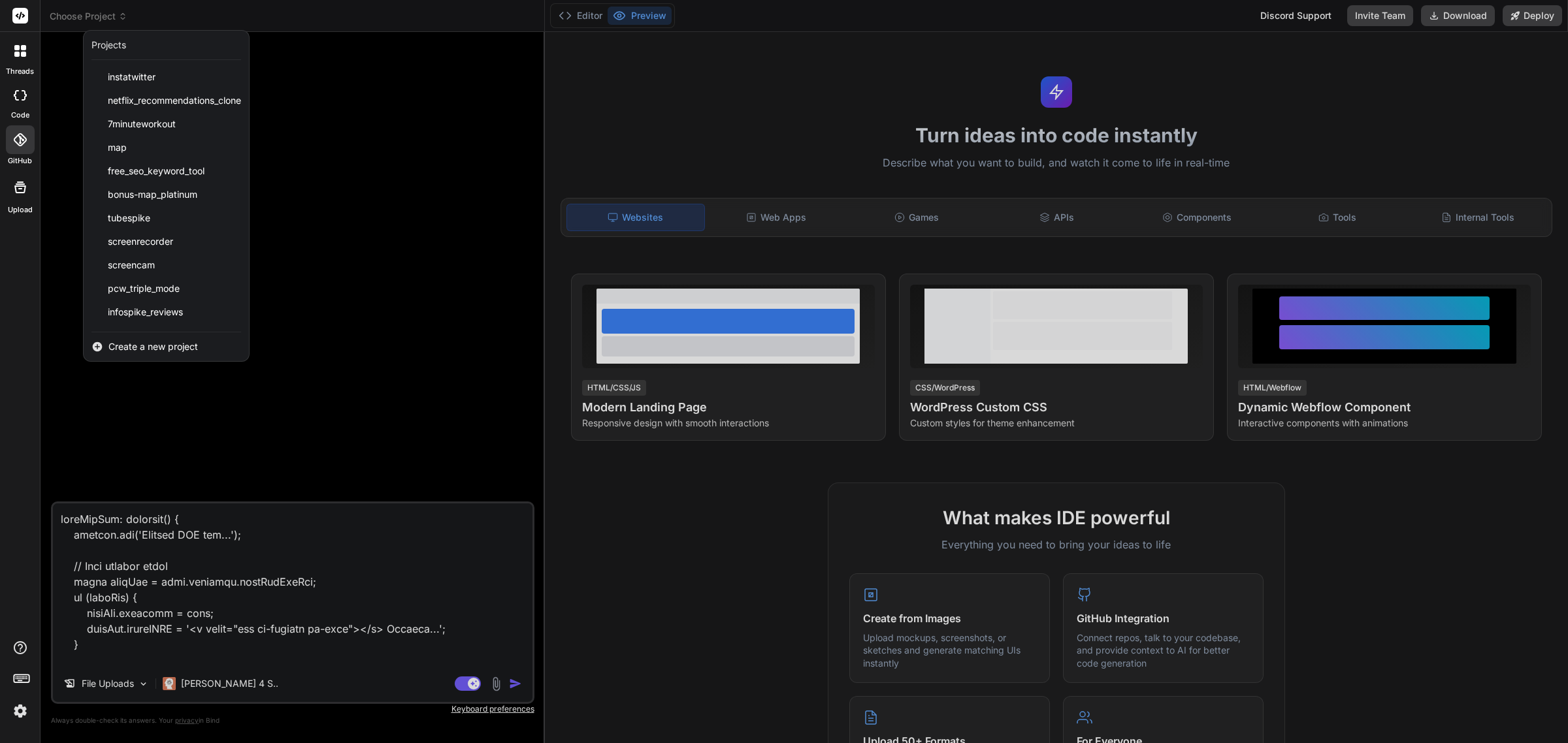
click at [19, 137] on icon at bounding box center [19, 139] width 13 height 13
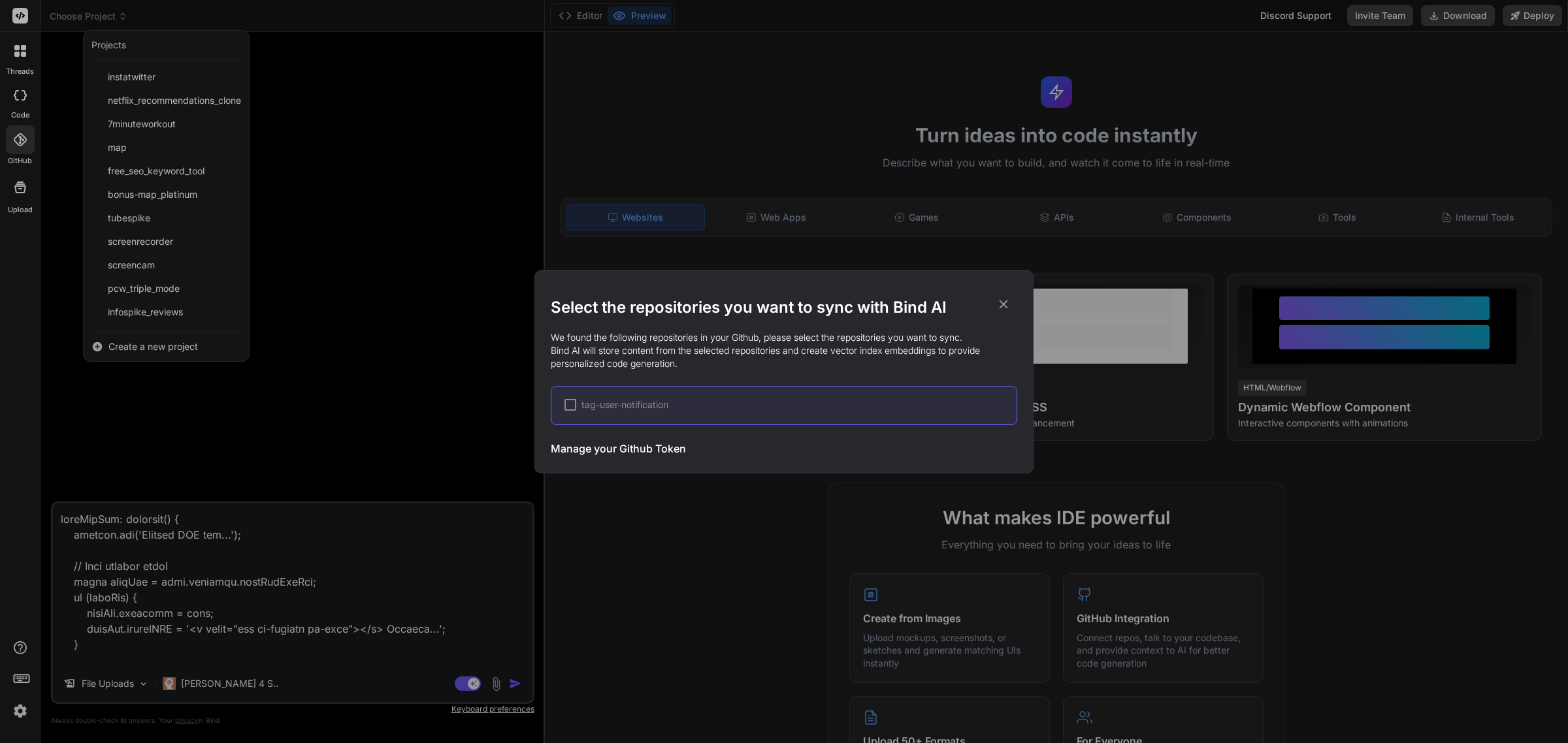
click at [570, 405] on div at bounding box center [570, 405] width 12 height 12
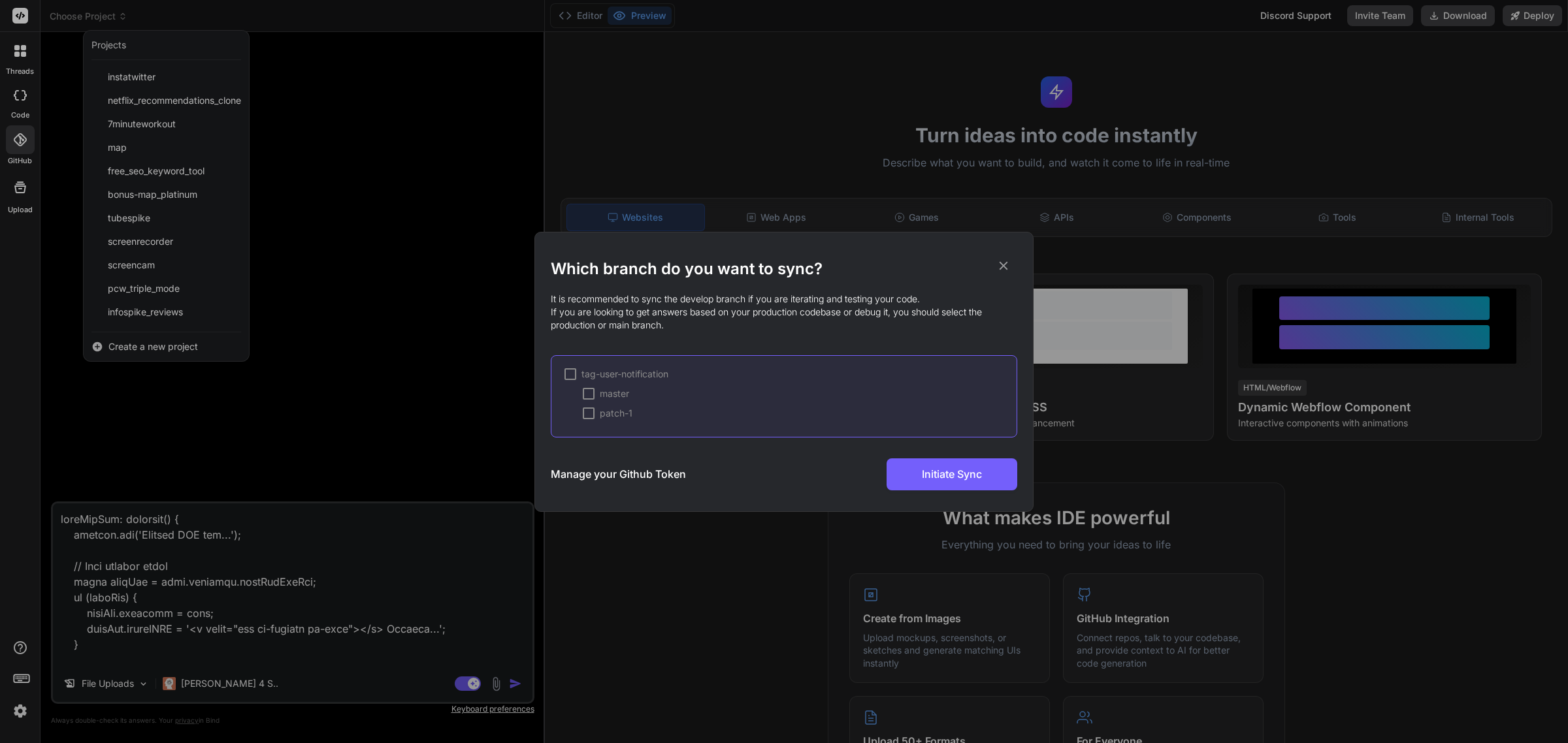
click at [574, 369] on div at bounding box center [570, 374] width 12 height 12
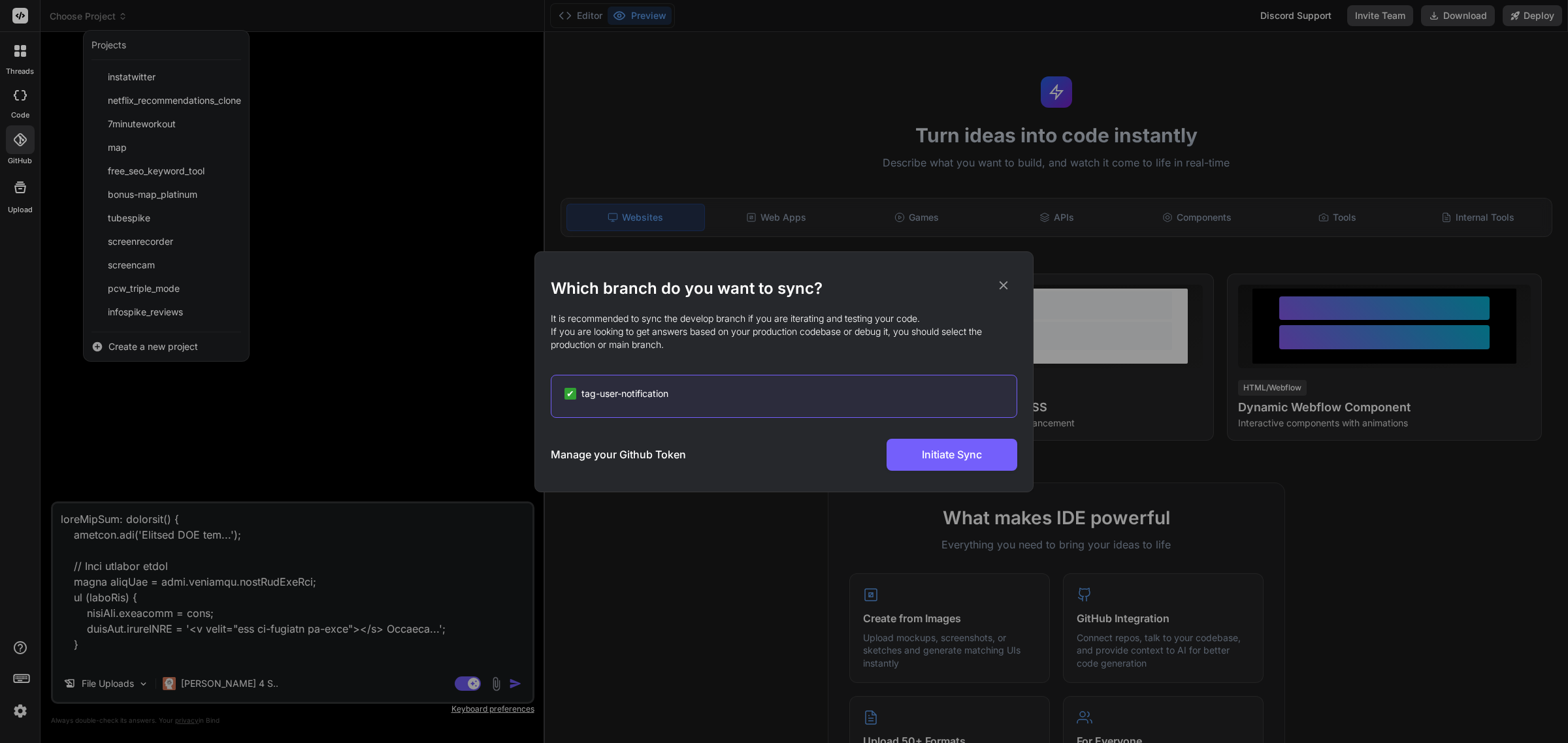
click at [677, 457] on h3 "Manage your Github Token" at bounding box center [619, 454] width 136 height 15
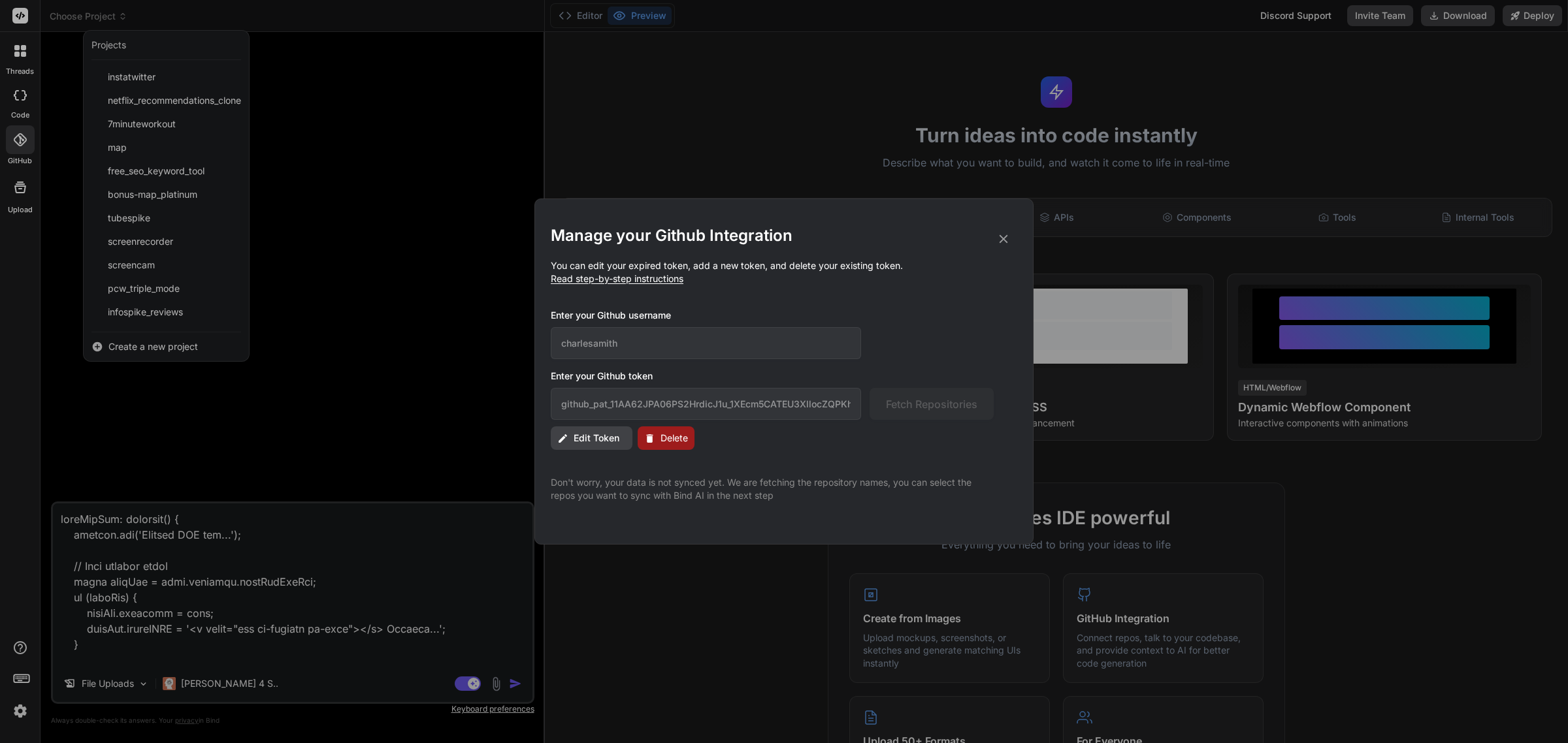
click at [660, 439] on span "Delete" at bounding box center [674, 438] width 28 height 13
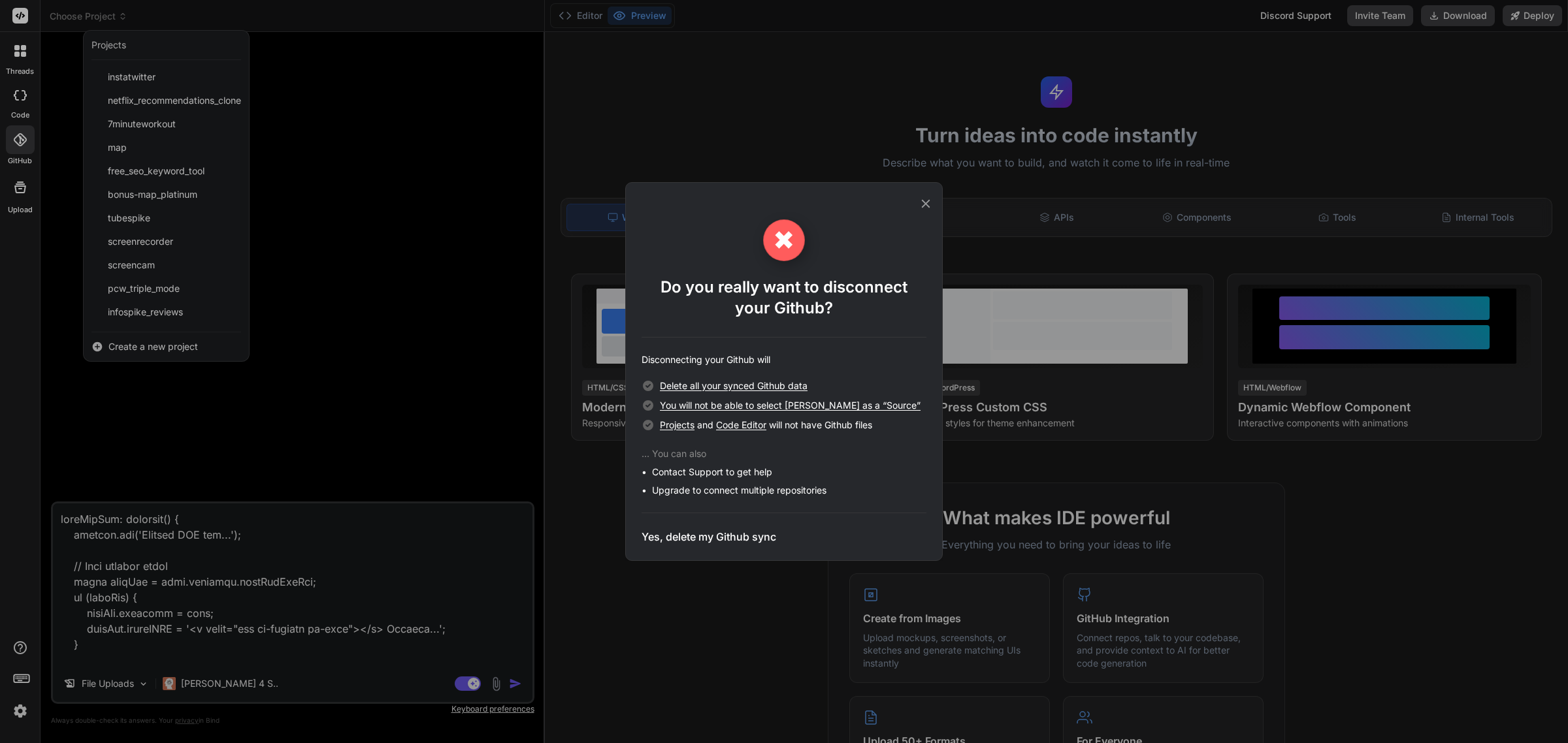
click at [719, 536] on h3 "Yes, delete my Github sync" at bounding box center [709, 536] width 135 height 15
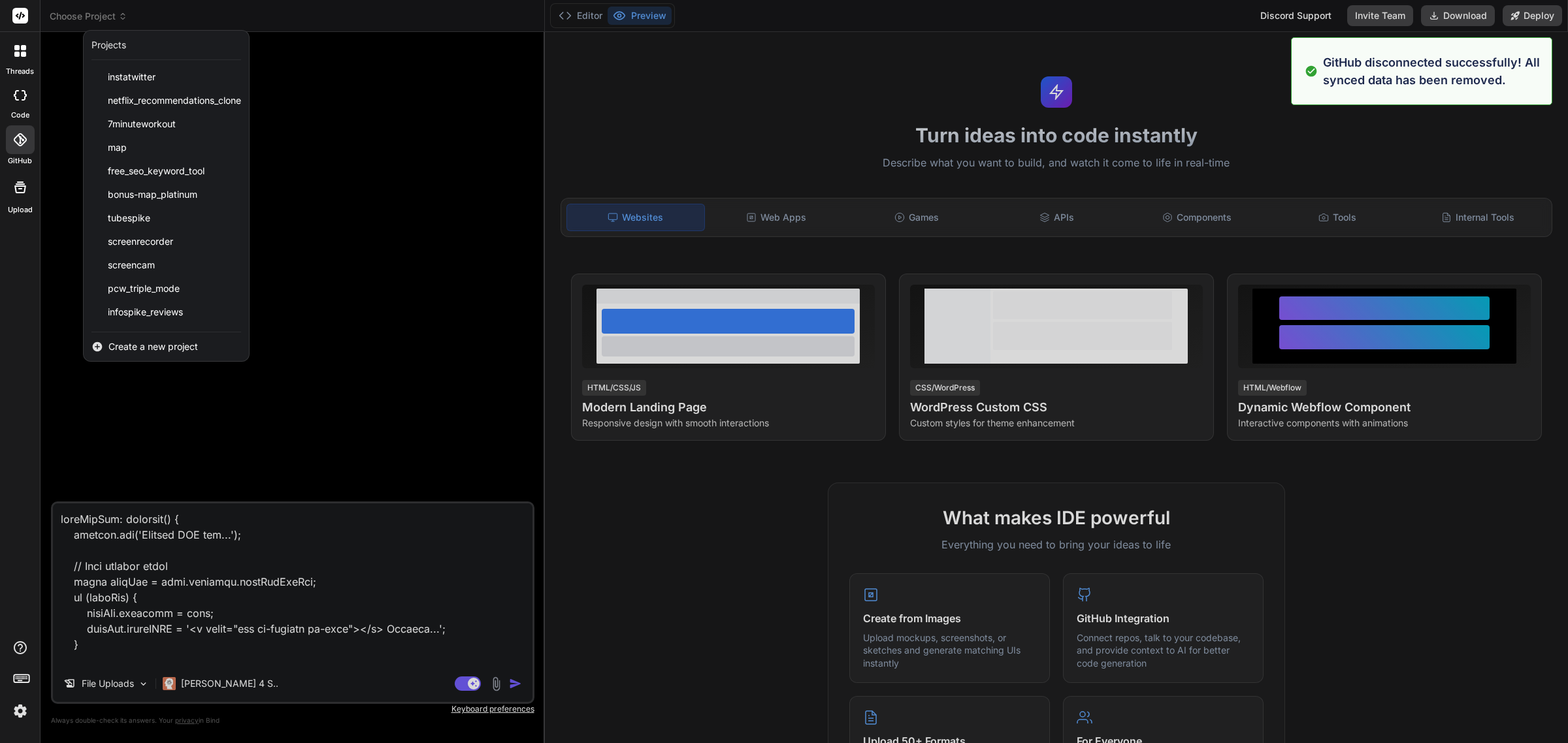
click at [28, 149] on div at bounding box center [20, 139] width 29 height 29
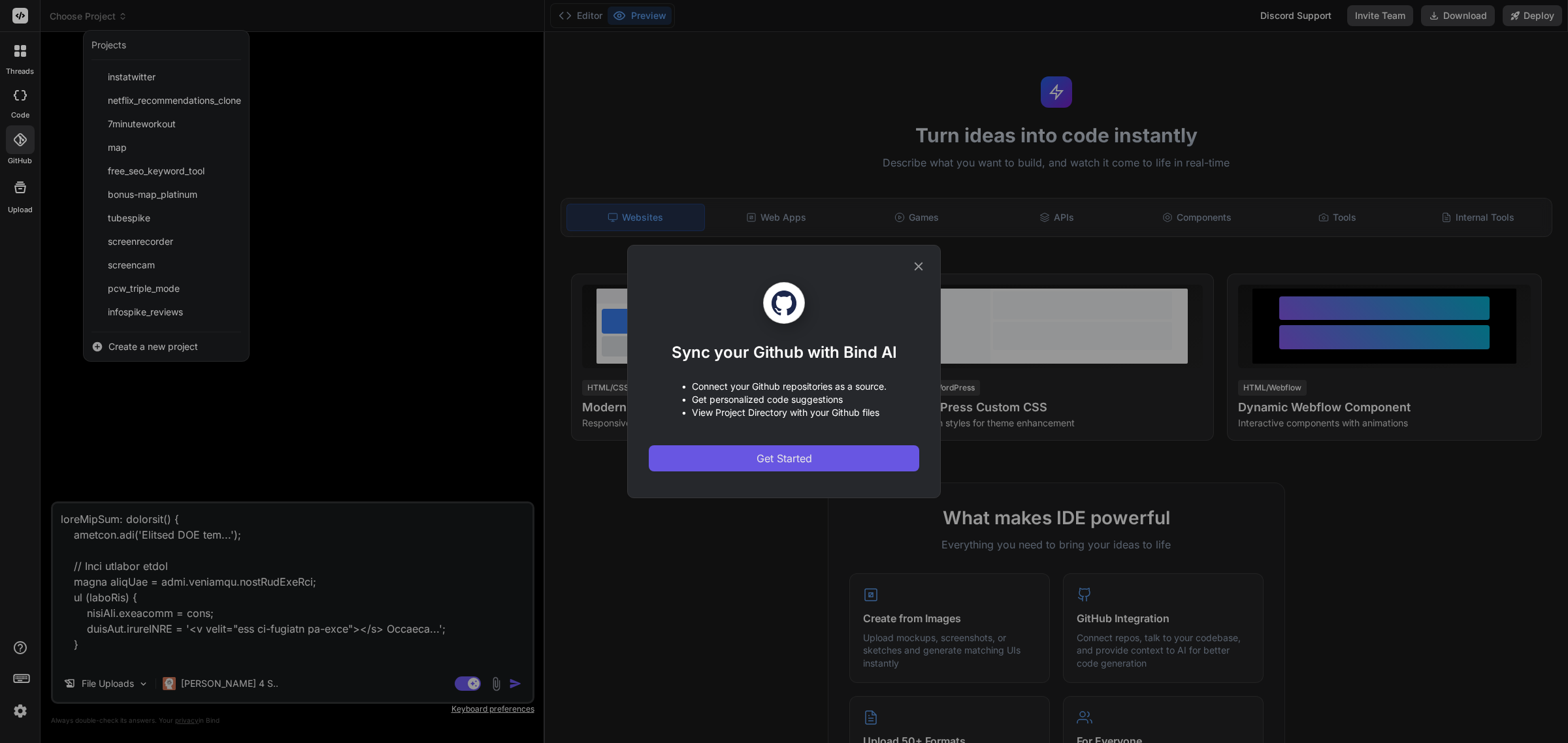
click at [753, 460] on button "Get Started" at bounding box center [784, 458] width 270 height 26
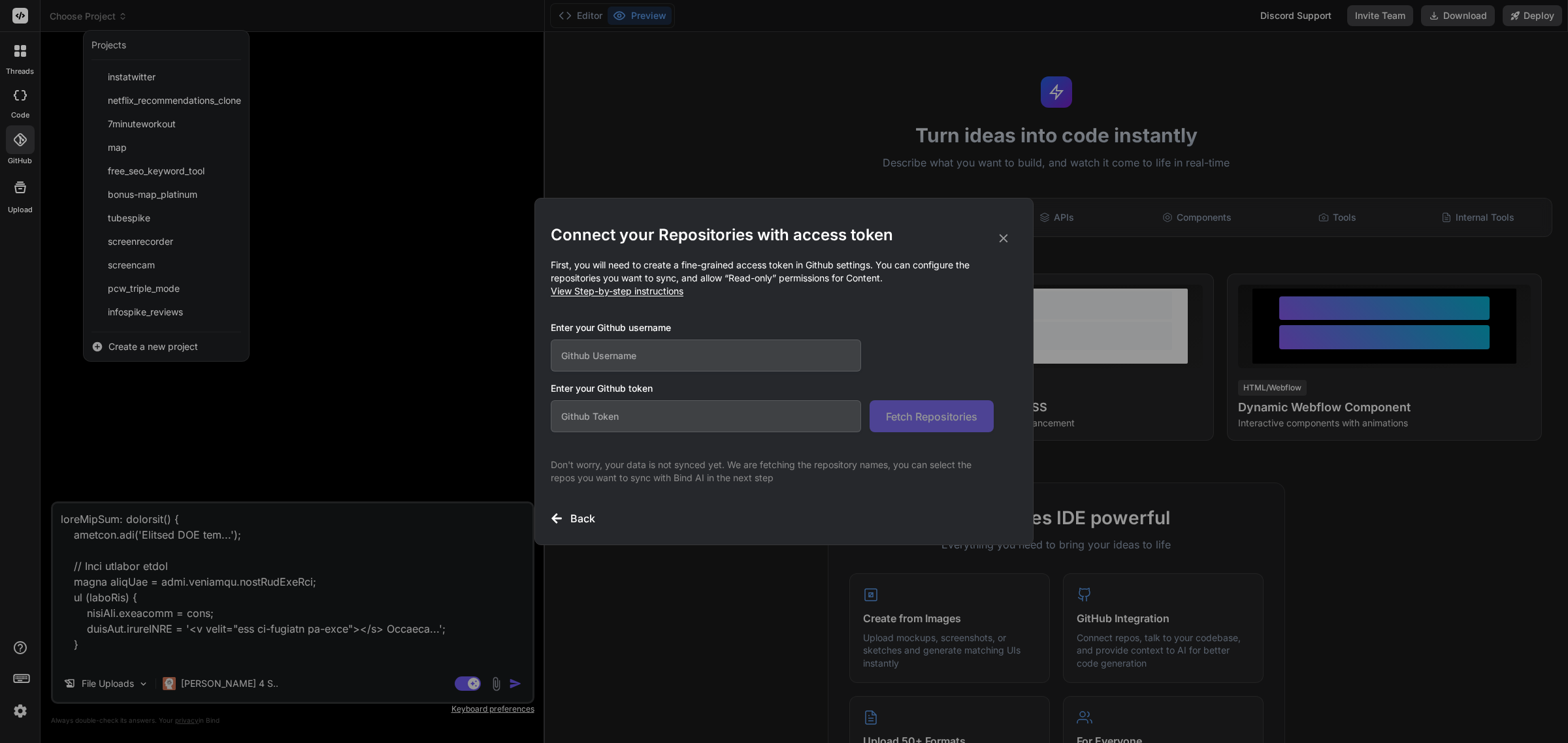
click at [700, 355] on input "text" at bounding box center [706, 355] width 311 height 32
type input "charlesamith"
click at [674, 425] on input "text" at bounding box center [706, 416] width 311 height 32
paste input "github_pat_11AA62JPA0tGSVlIEx1WdW_EpoXueTTZH3JkSysaSr868RzuZQEdN7UIKK71RDlDpr54…"
click at [934, 424] on button "Fetch Repositories" at bounding box center [931, 416] width 124 height 32
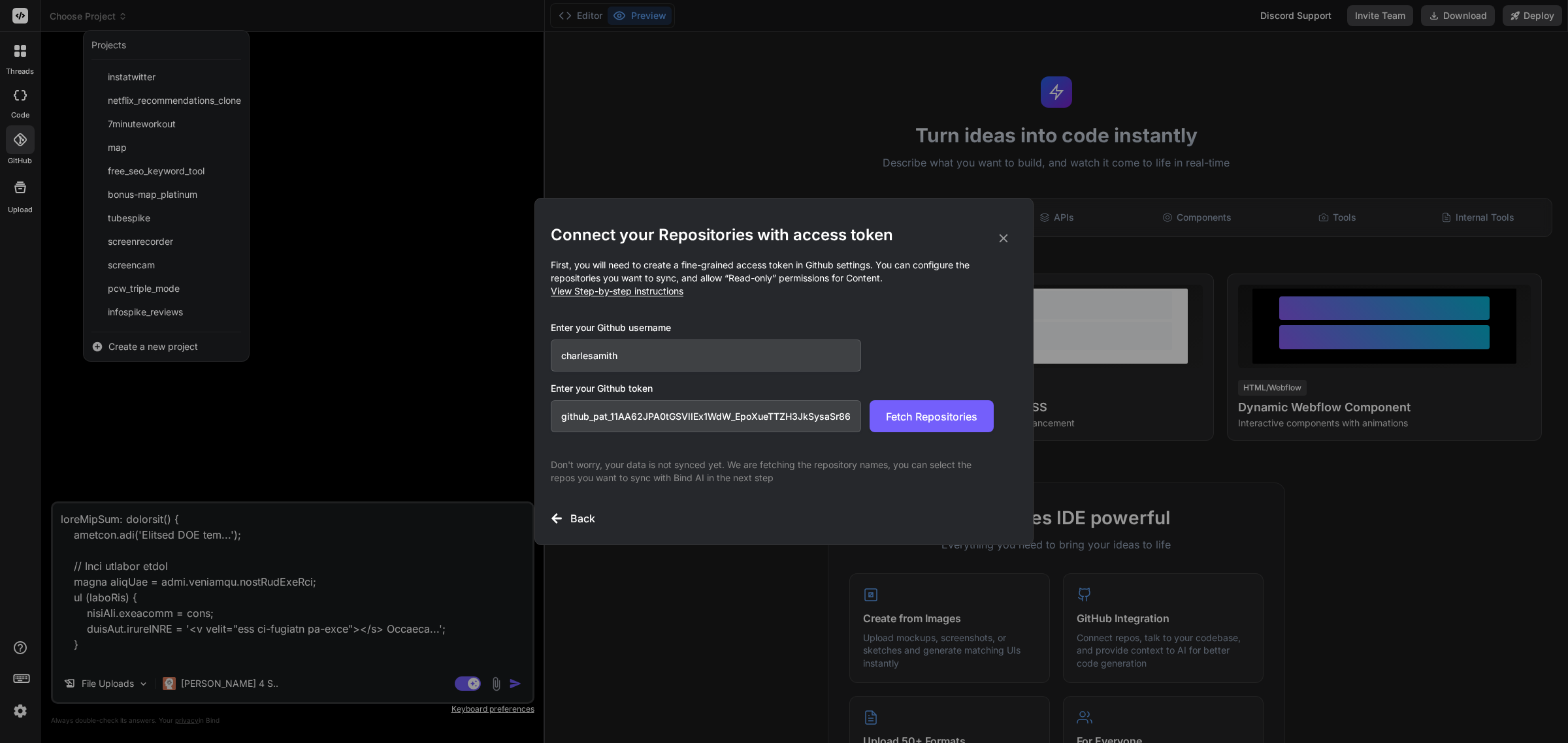
click at [733, 415] on input "github_pat_11AA62JPA0tGSVlIEx1WdW_EpoXueTTZH3JkSysaSr868RzuZQEdN7UIKK71RDlDpr54…" at bounding box center [706, 416] width 311 height 32
drag, startPoint x: 733, startPoint y: 415, endPoint x: 890, endPoint y: 428, distance: 157.5
click at [890, 428] on div "github_pat_11AA62JPA0tGSVlIEx1WdW_EpoXueTTZH3JkSysaSr868RzuZQEdN7UIKK71RDlDpr54…" at bounding box center [772, 416] width 443 height 32
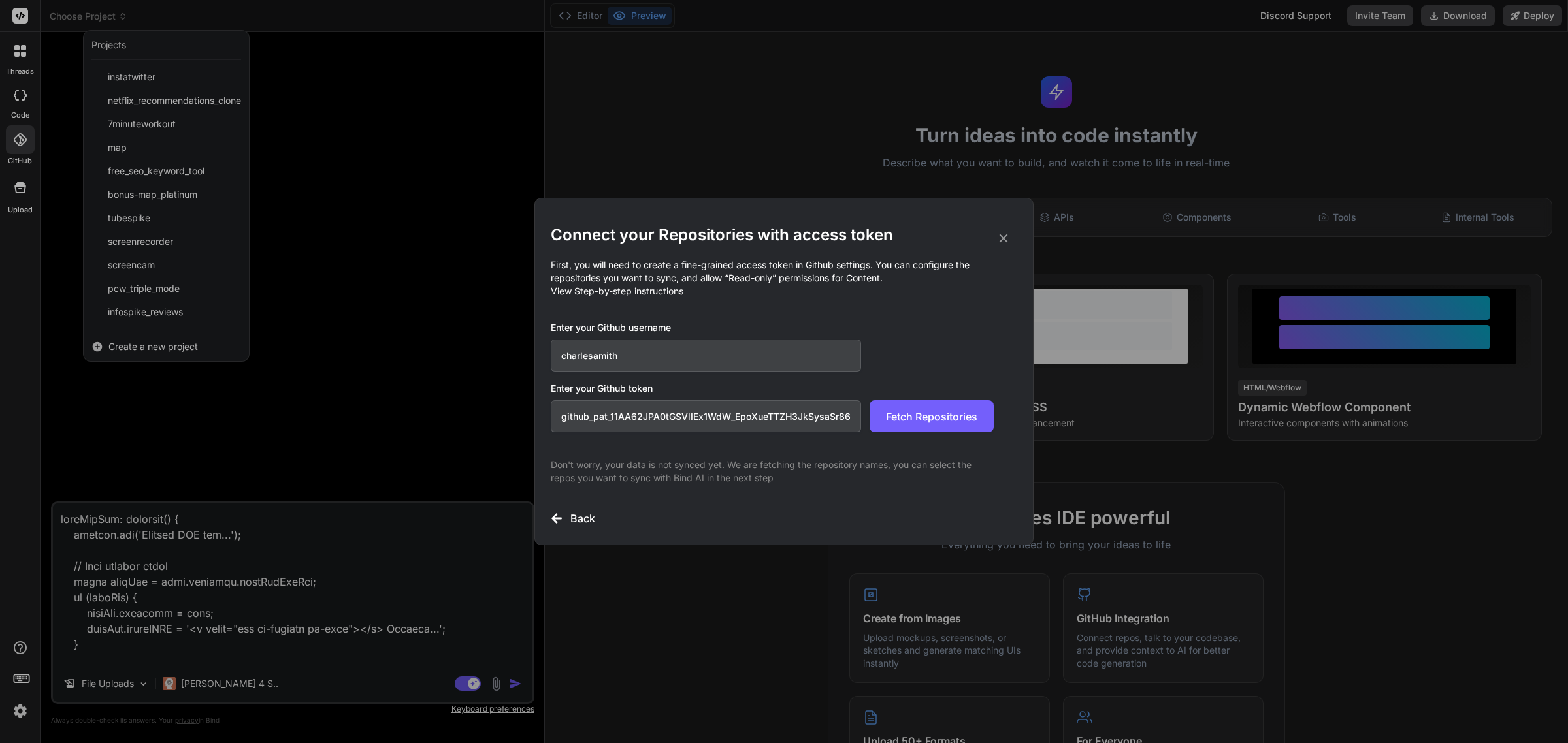
click at [700, 412] on input "github_pat_11AA62JPA0tGSVlIEx1WdW_EpoXueTTZH3JkSysaSr868RzuZQEdN7UIKK71RDlDpr54…" at bounding box center [706, 416] width 311 height 32
click at [956, 419] on span "Fetch Repositories" at bounding box center [931, 416] width 91 height 15
click at [808, 416] on input "github_pat_11AA62JPA0tGSVlIEx1WdW_EpoXueTTZH3JkSysaSr868RzuZQEdN7UIKK71RDlDpr54…" at bounding box center [706, 416] width 311 height 32
paste input "mwT0lRX9ARUJ_vPB2dSEz29wsAyYv1yvVpWgE46aDXY8lbQBeEsvBREDEEJVRFLVYJoJYPLq"
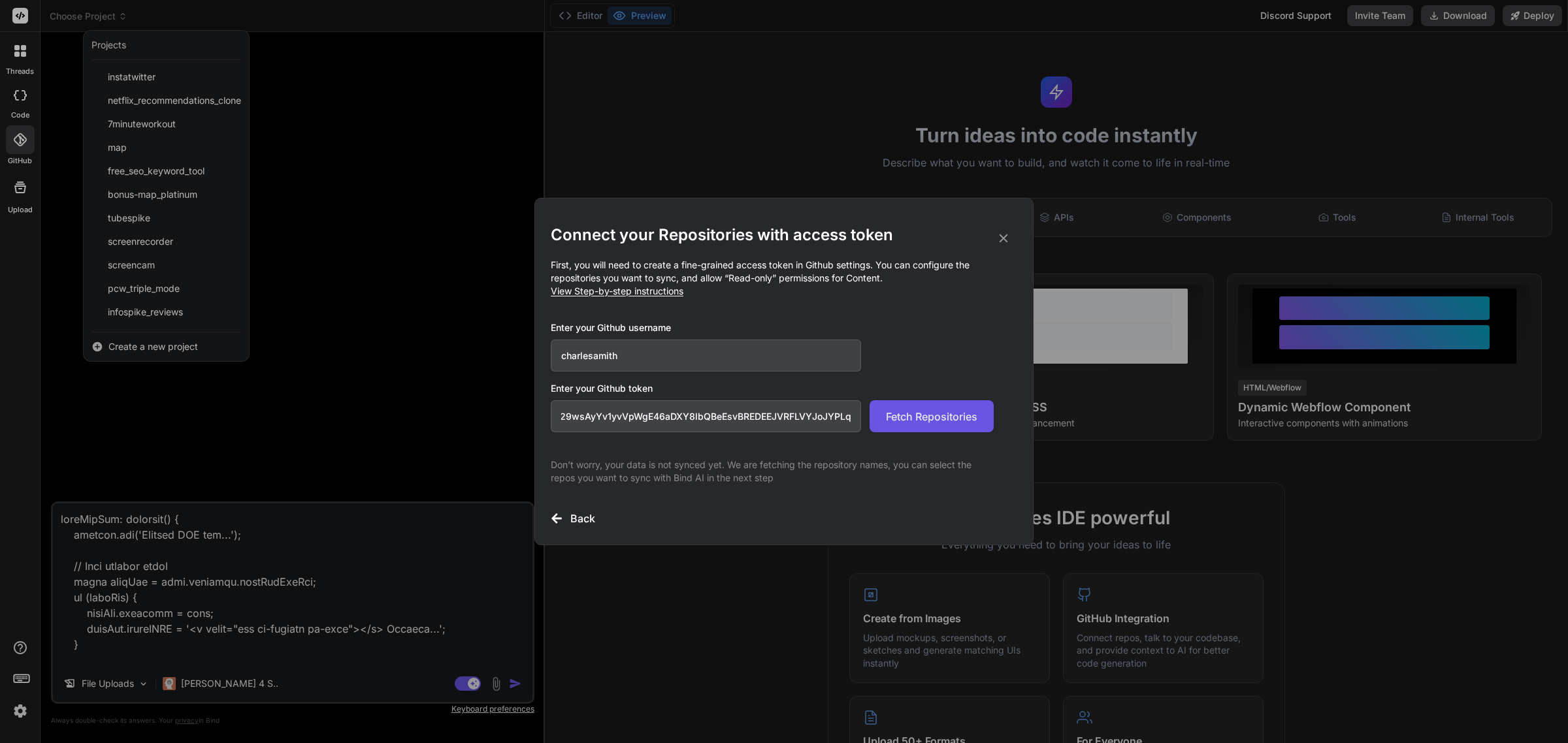
type input "github_pat_11AA62JPA0mwT0lRX9ARUJ_vPB2dSEz29wsAyYv1yvVpWgE46aDXY8lbQBeEsvBREDEE…"
click at [914, 426] on button "Fetch Repositories" at bounding box center [931, 416] width 124 height 32
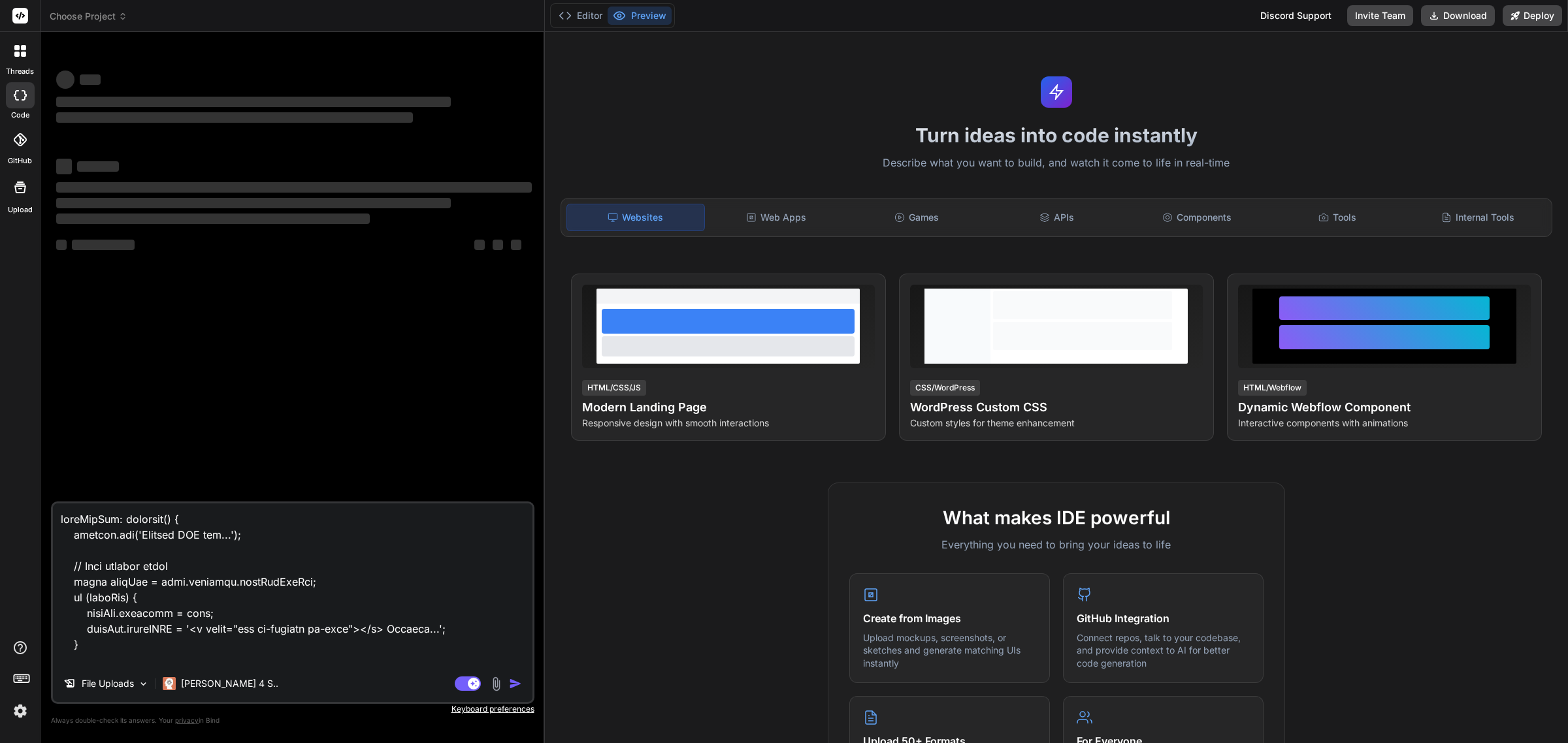
click at [110, 16] on span "Choose Project" at bounding box center [89, 16] width 78 height 13
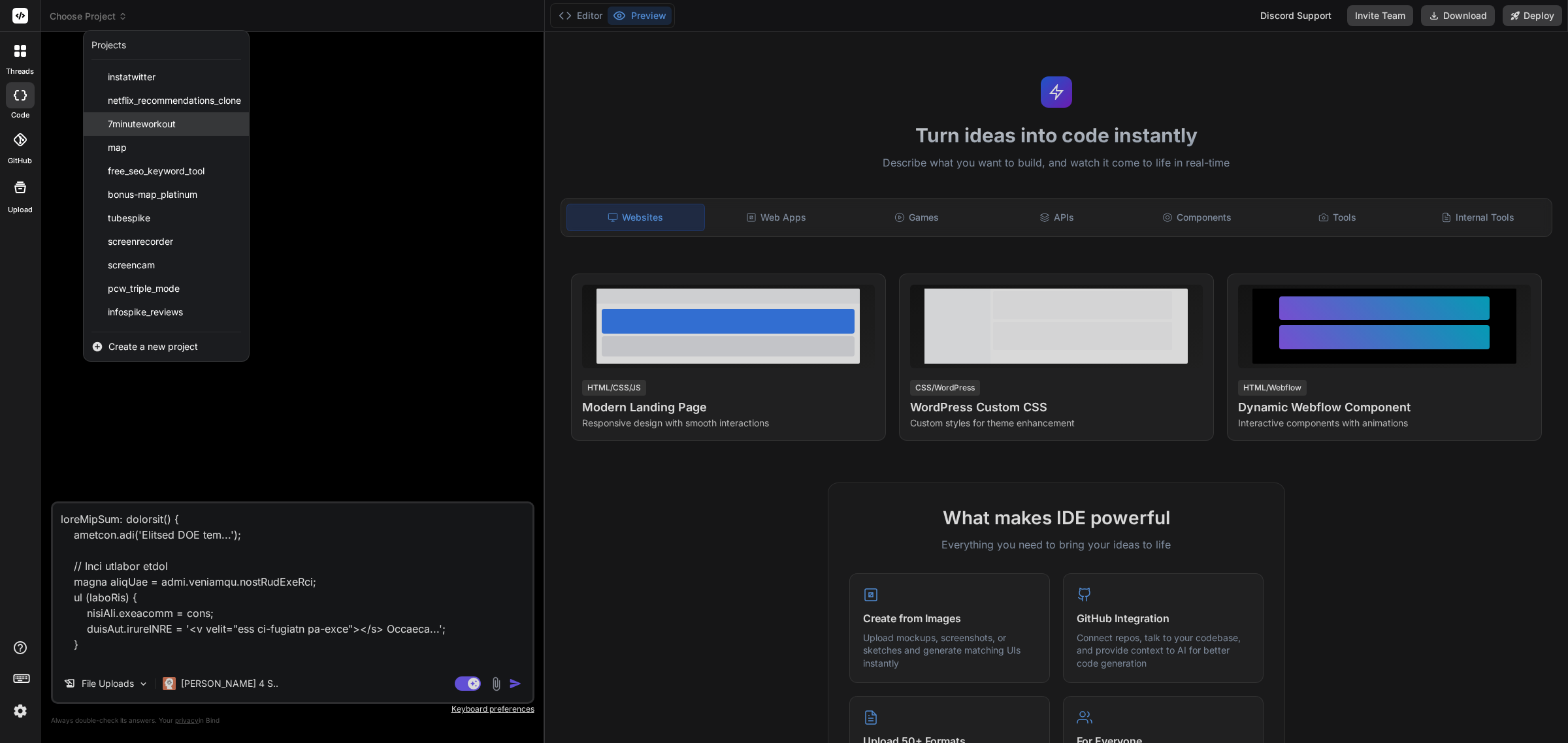
scroll to position [115, 0]
click at [165, 322] on div "mindrouter" at bounding box center [166, 315] width 165 height 23
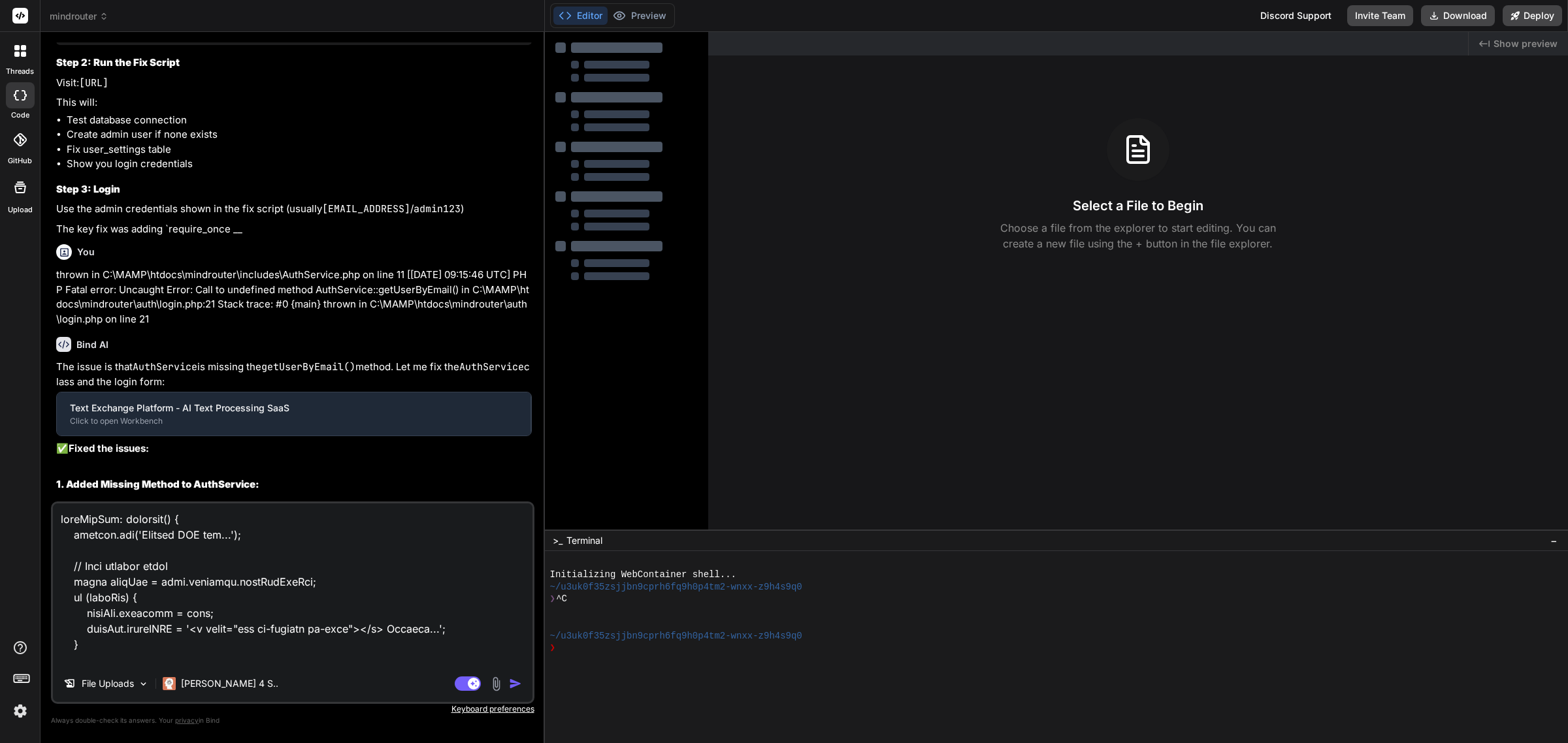
type textarea "x"
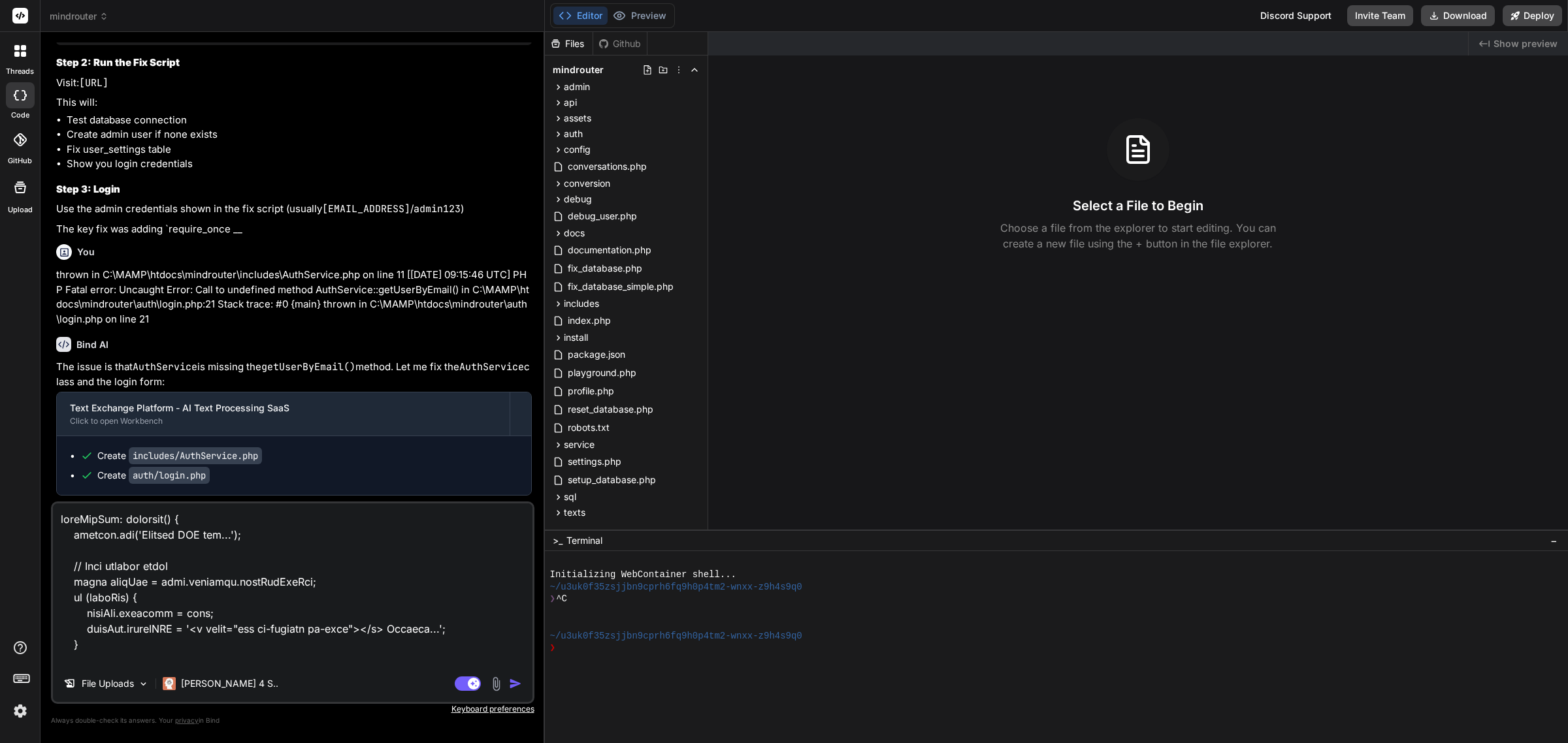
scroll to position [2514, 0]
click at [20, 712] on img at bounding box center [20, 711] width 22 height 22
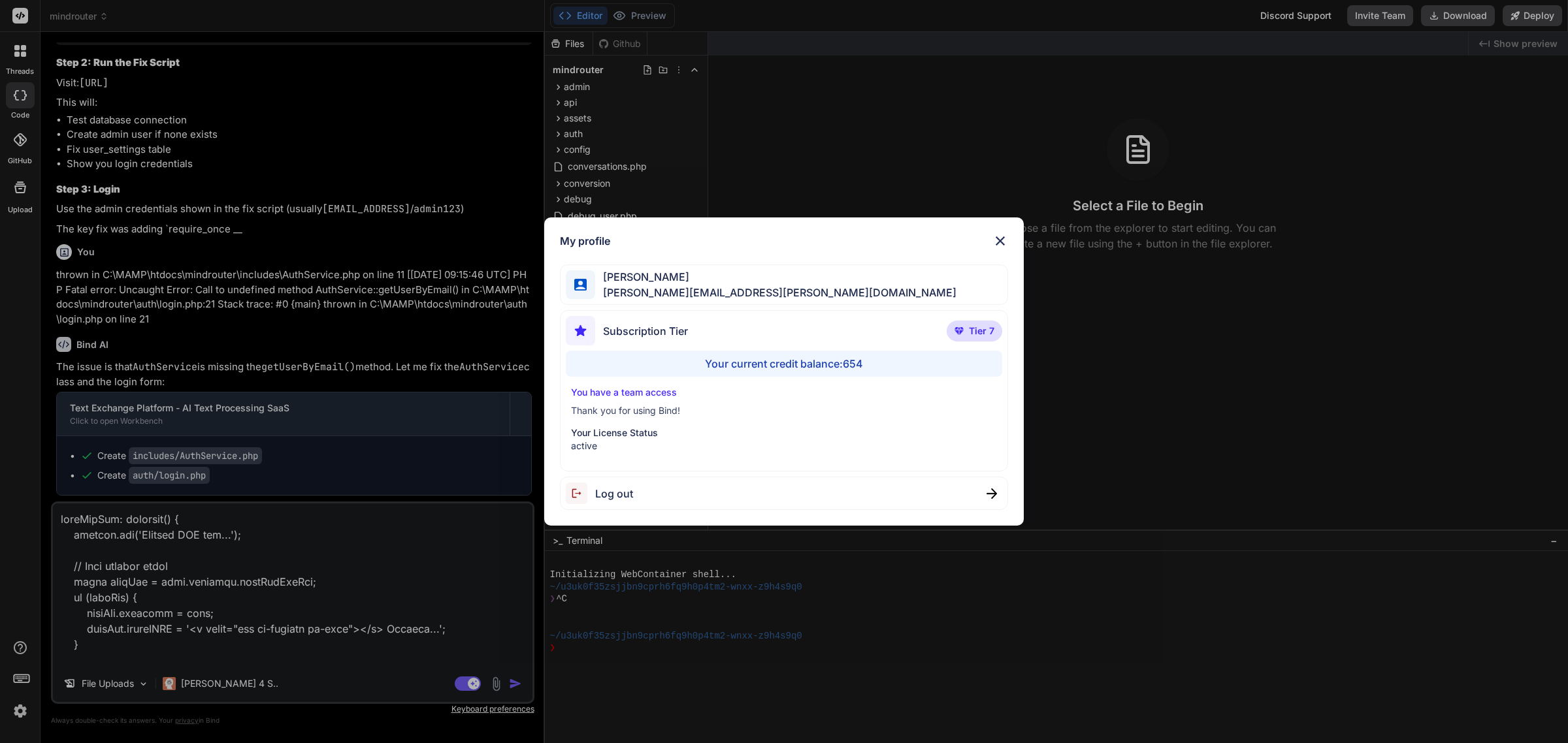
click at [1005, 225] on div "My profile Charles Amith charles.amith@gmail.com Subscription Tier Tier 7 Your …" at bounding box center [784, 372] width 479 height 309
click at [1000, 239] on img at bounding box center [1000, 241] width 15 height 15
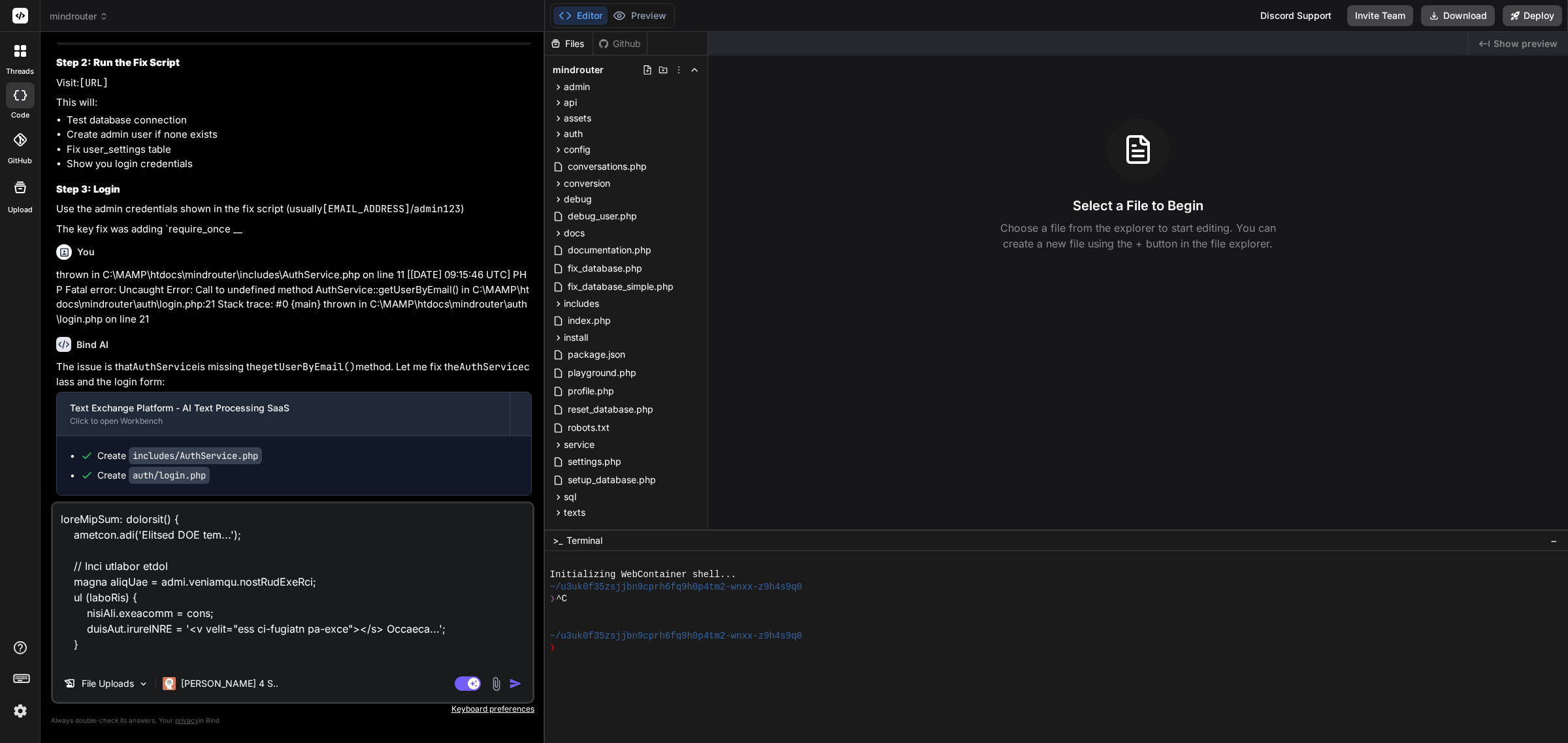
click at [21, 19] on rect at bounding box center [20, 15] width 15 height 15
click at [23, 13] on icon at bounding box center [20, 16] width 10 height 8
